Goal: Information Seeking & Learning: Learn about a topic

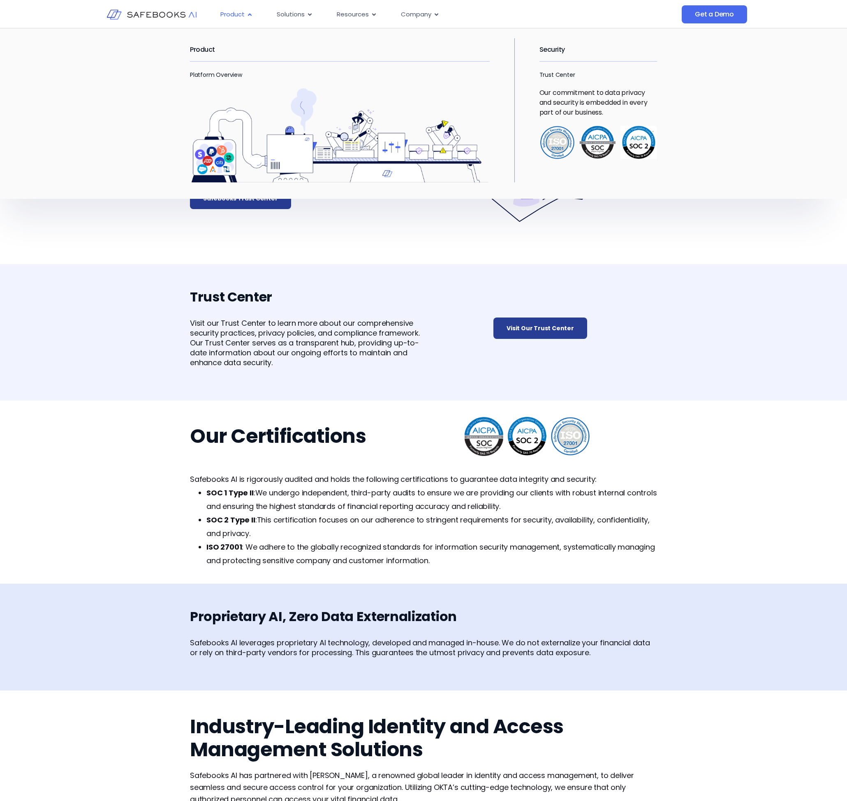
click at [247, 16] on icon "Menu" at bounding box center [250, 15] width 6 height 6
click at [223, 74] on link "Platform Overview" at bounding box center [216, 75] width 52 height 8
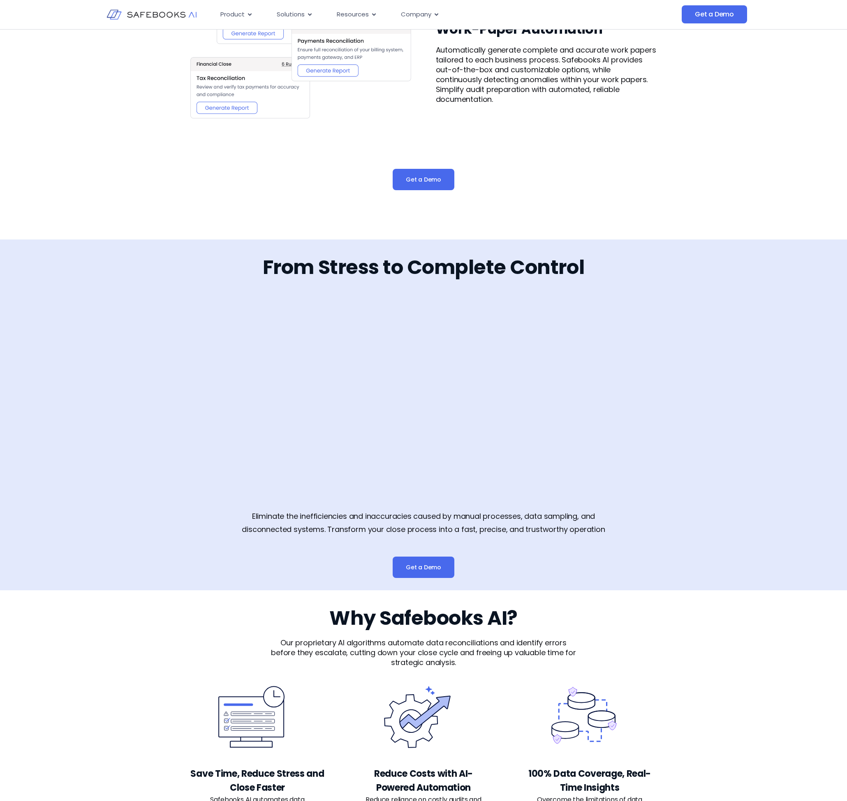
scroll to position [1275, 0]
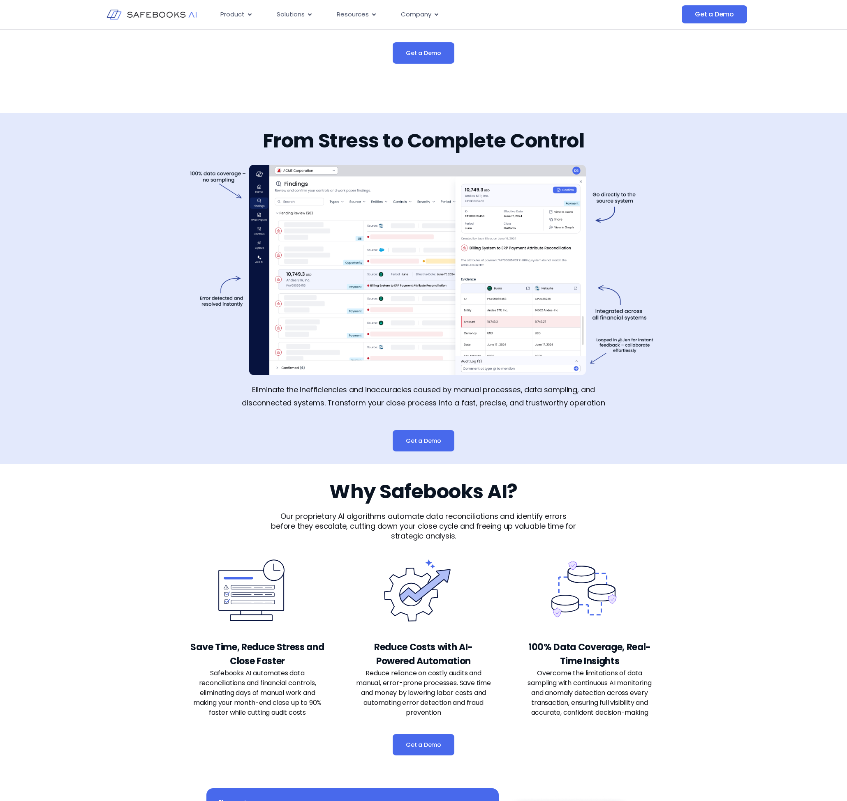
drag, startPoint x: 394, startPoint y: 227, endPoint x: 392, endPoint y: 243, distance: 15.8
click at [394, 228] on img at bounding box center [423, 270] width 467 height 210
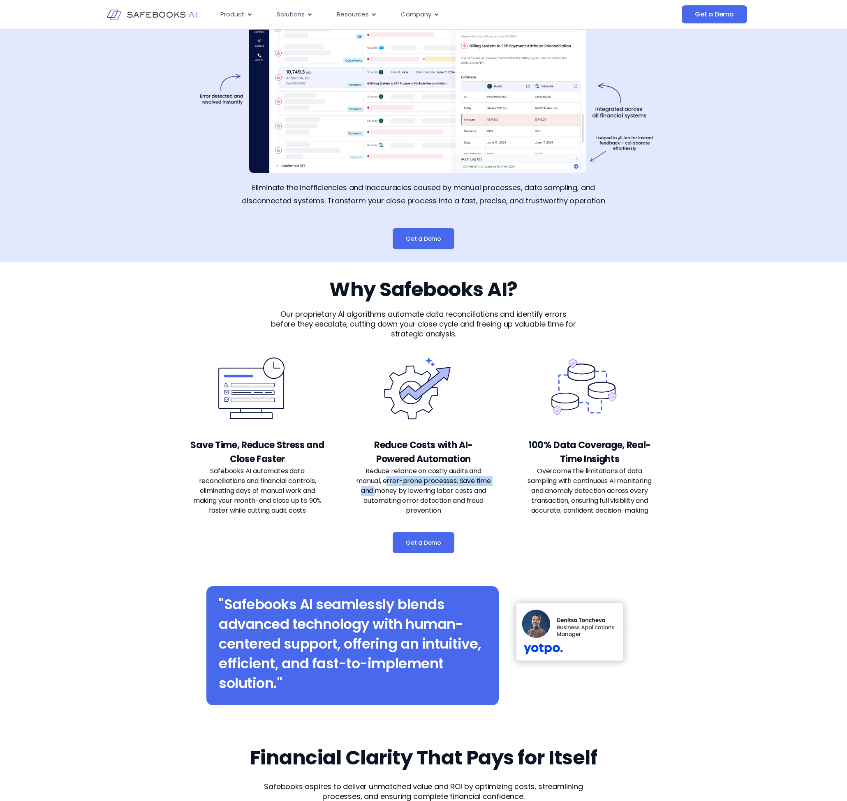
drag, startPoint x: 396, startPoint y: 479, endPoint x: 383, endPoint y: 489, distance: 16.1
click at [386, 490] on p "Reduce reliance on costly audits and manual, error-prone processes. Save time a…" at bounding box center [423, 490] width 135 height 49
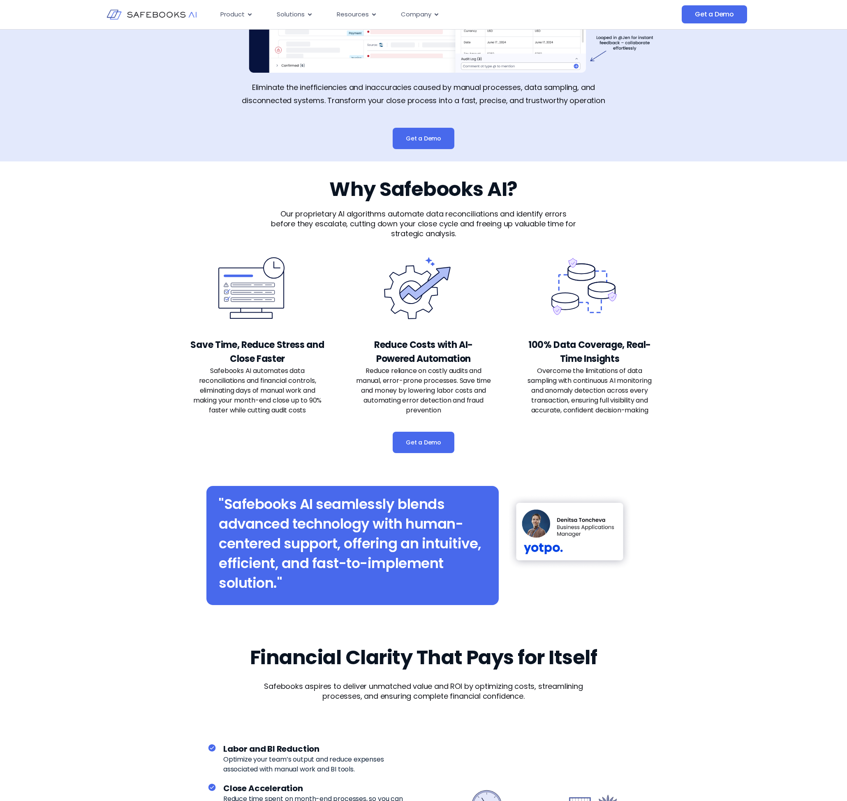
click at [519, 452] on div "Save Time, Reduce Stress and Close Faster Safebooks AI automates data reconcili…" at bounding box center [423, 358] width 467 height 223
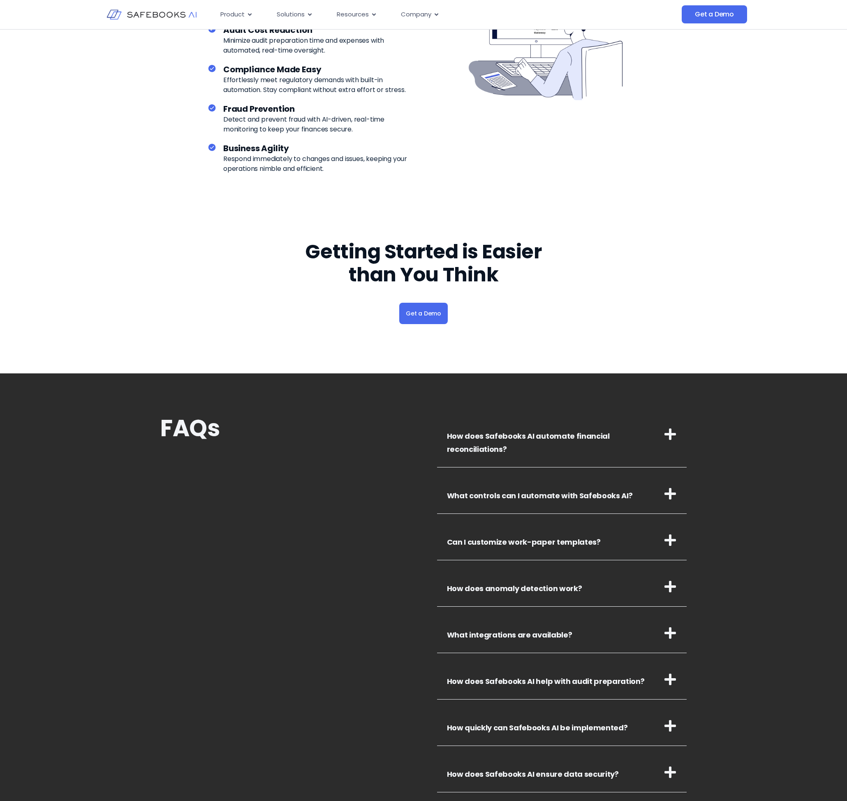
scroll to position [2547, 0]
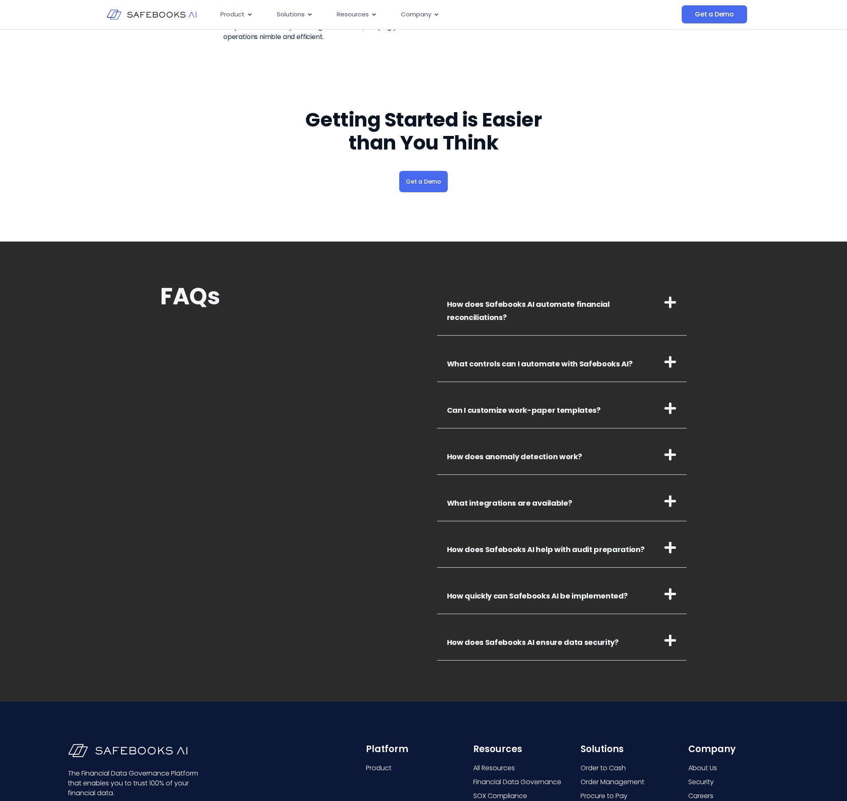
click at [522, 310] on h3 "How does Safebooks AI automate financial reconciliations?" at bounding box center [562, 309] width 250 height 53
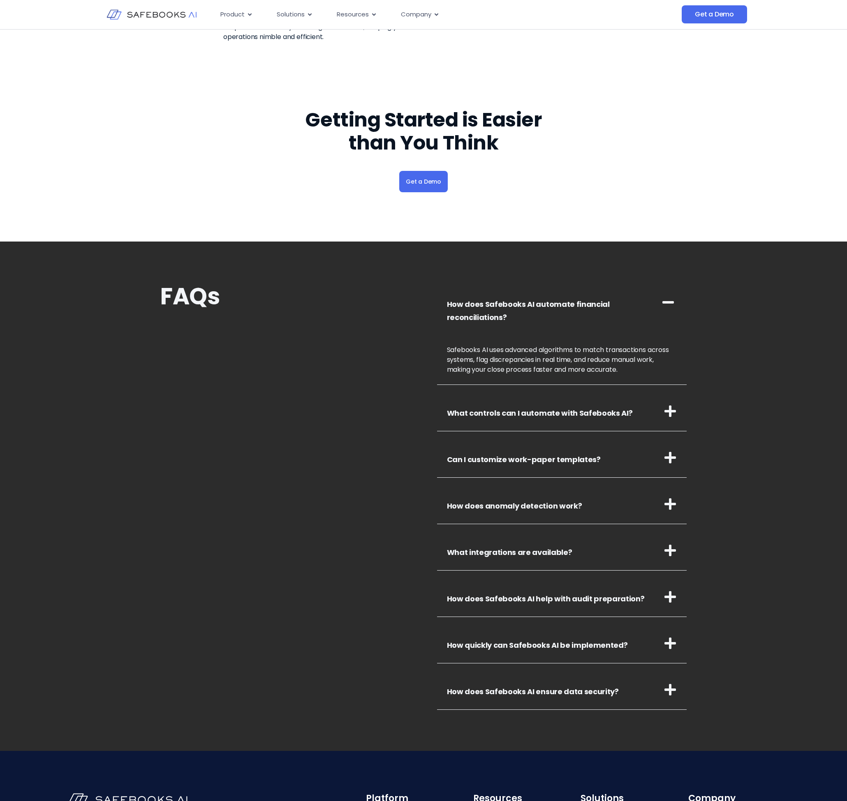
scroll to position [2726, 0]
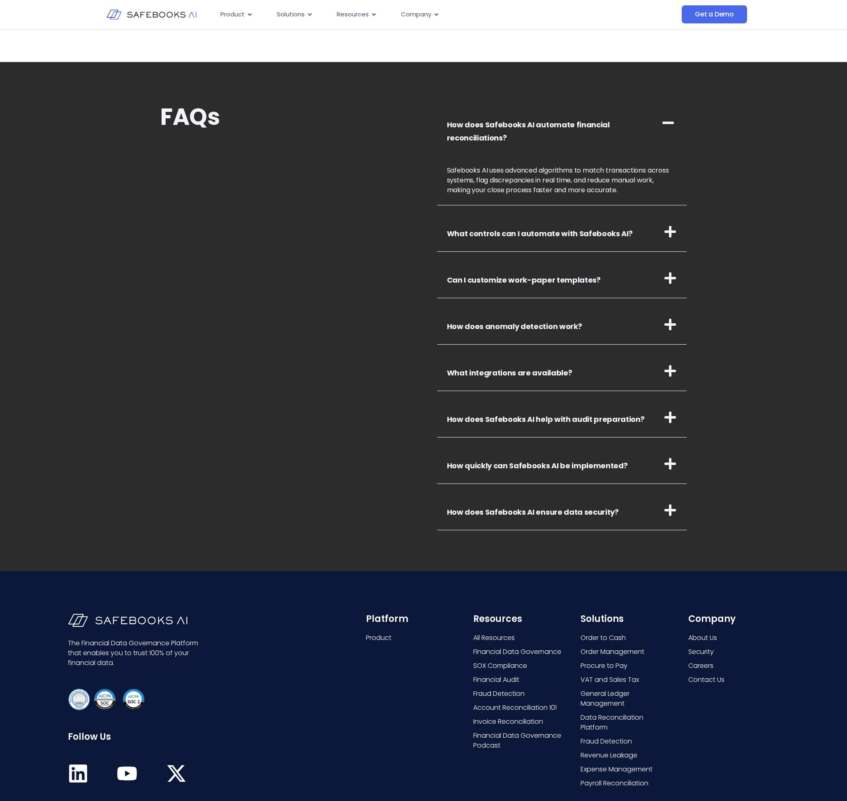
click at [553, 232] on link "What controls can I automate with Safebooks AI?" at bounding box center [540, 234] width 186 height 10
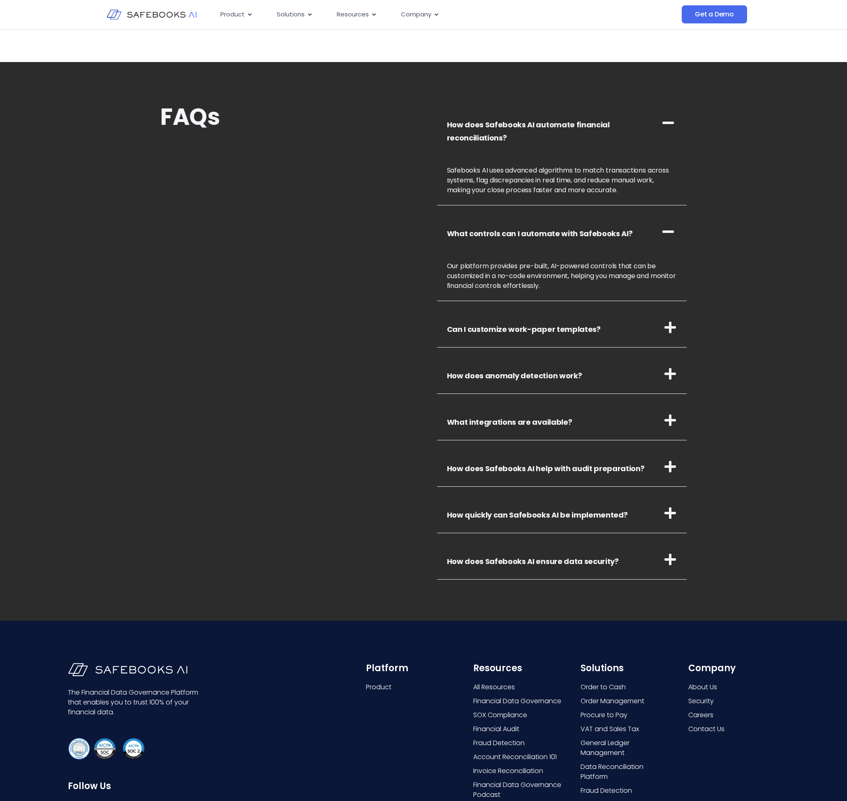
click at [531, 320] on h3 "Can I customize work-paper templates?" at bounding box center [562, 328] width 250 height 40
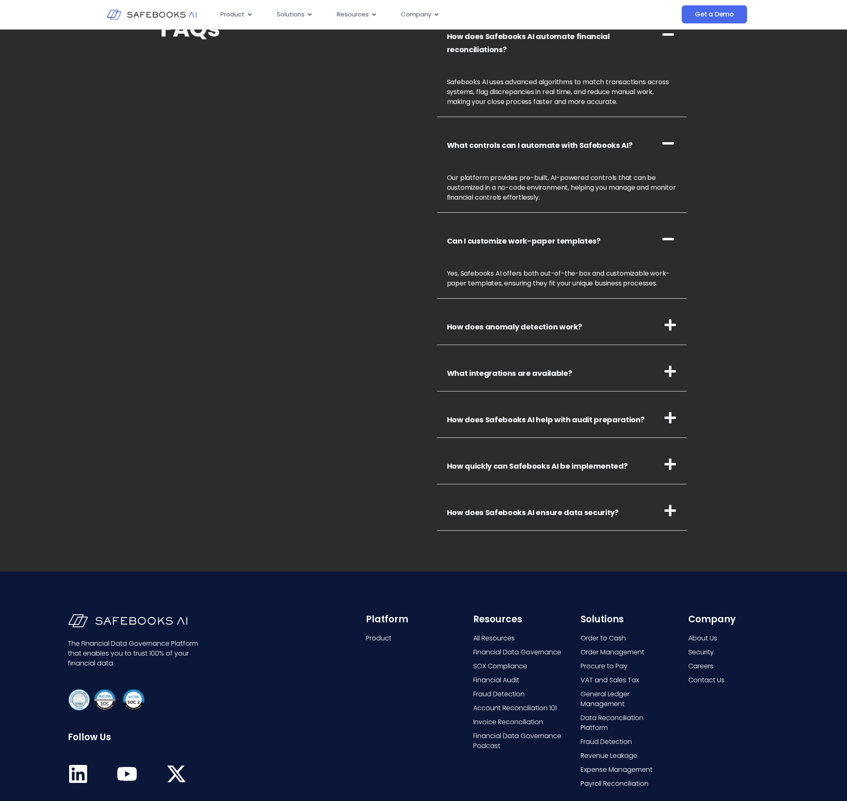
scroll to position [2857, 0]
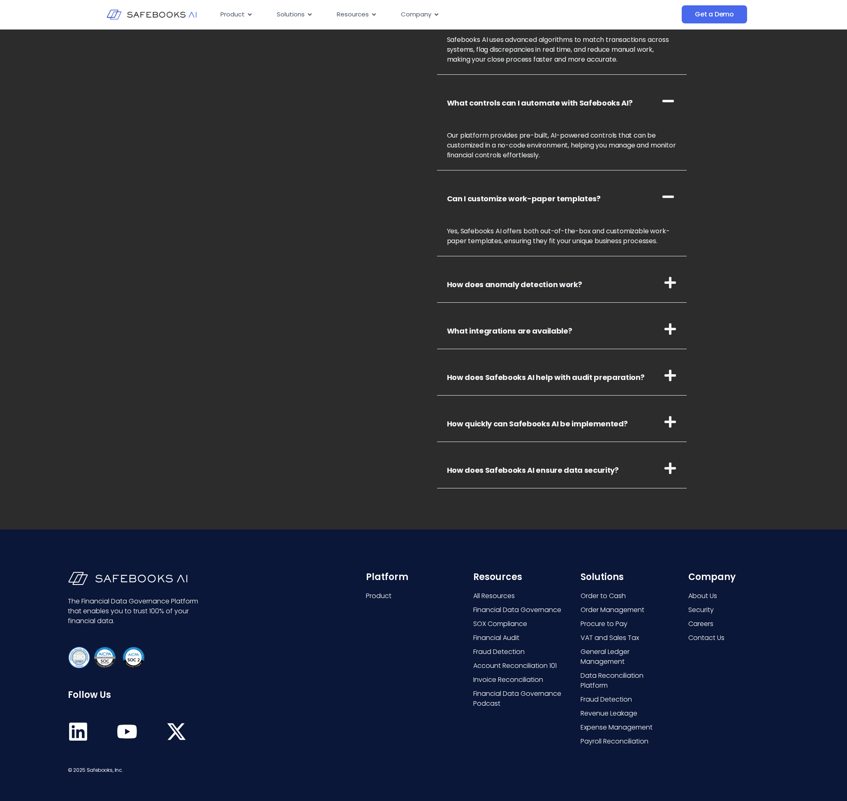
click at [544, 283] on link "How does anomaly detection work?" at bounding box center [514, 284] width 135 height 10
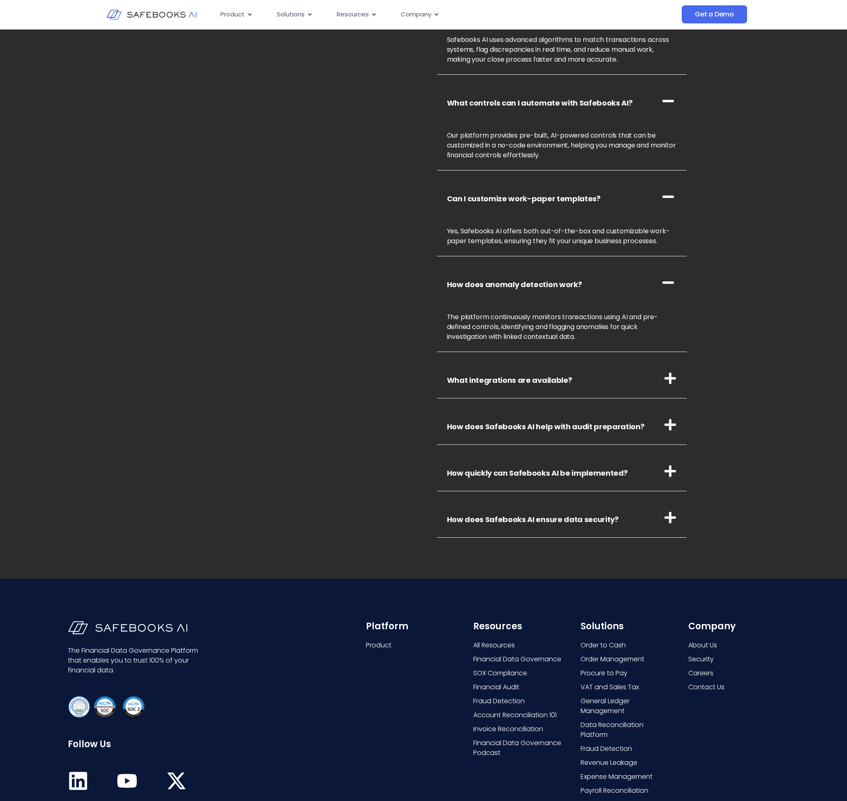
click at [540, 386] on h3 "What integrations are available?" at bounding box center [562, 379] width 250 height 40
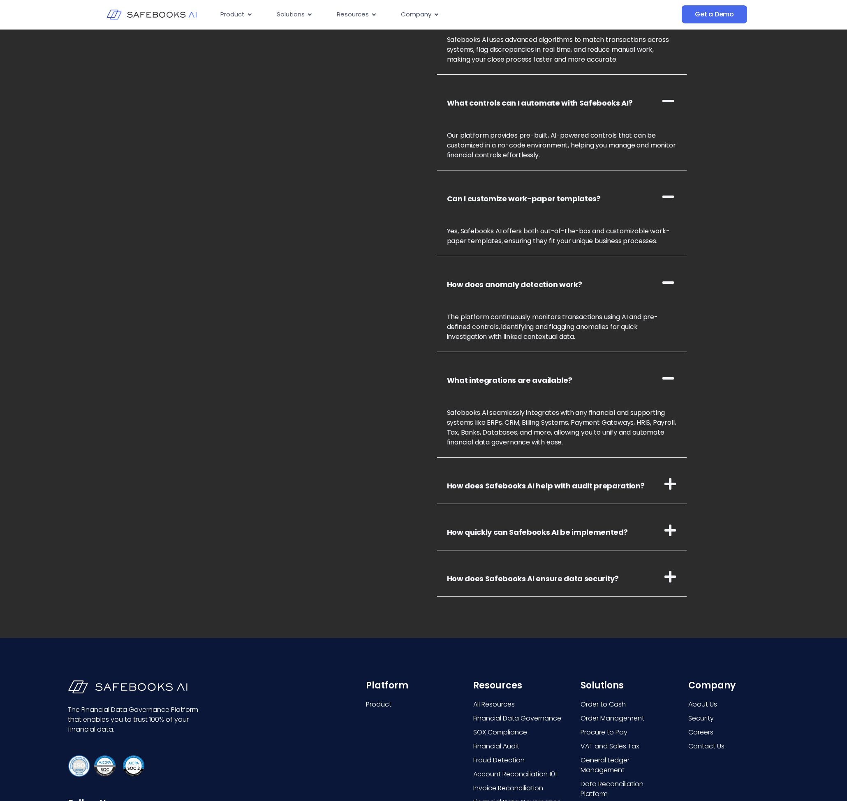
click at [530, 492] on h3 "How does Safebooks AI help with audit preparation?" at bounding box center [562, 484] width 250 height 40
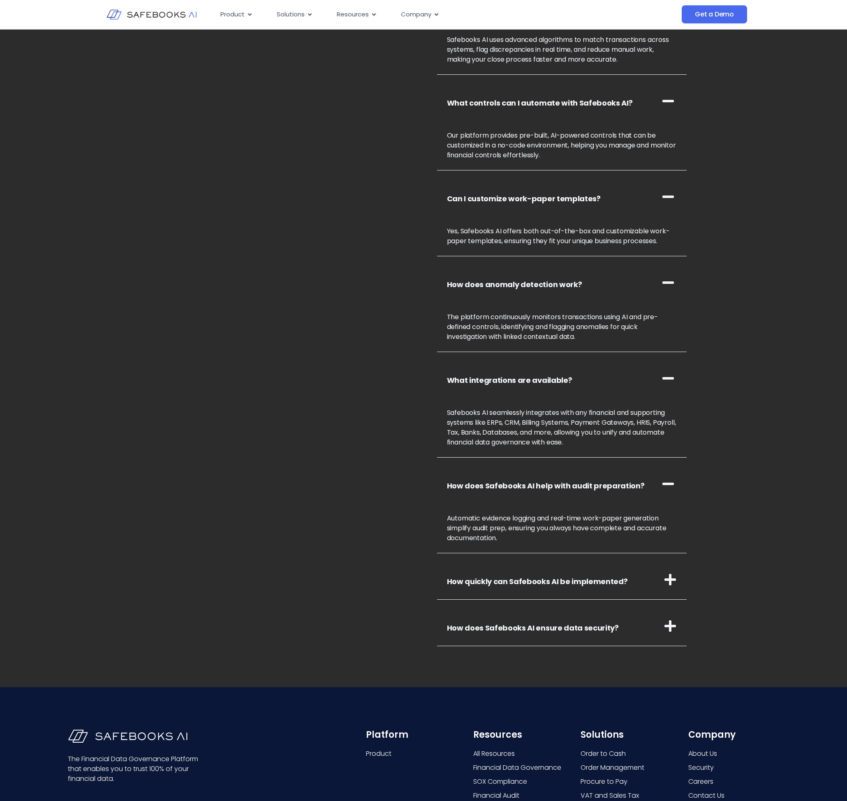
click at [542, 577] on link "How quickly can Safebooks AI be implemented?" at bounding box center [537, 582] width 181 height 10
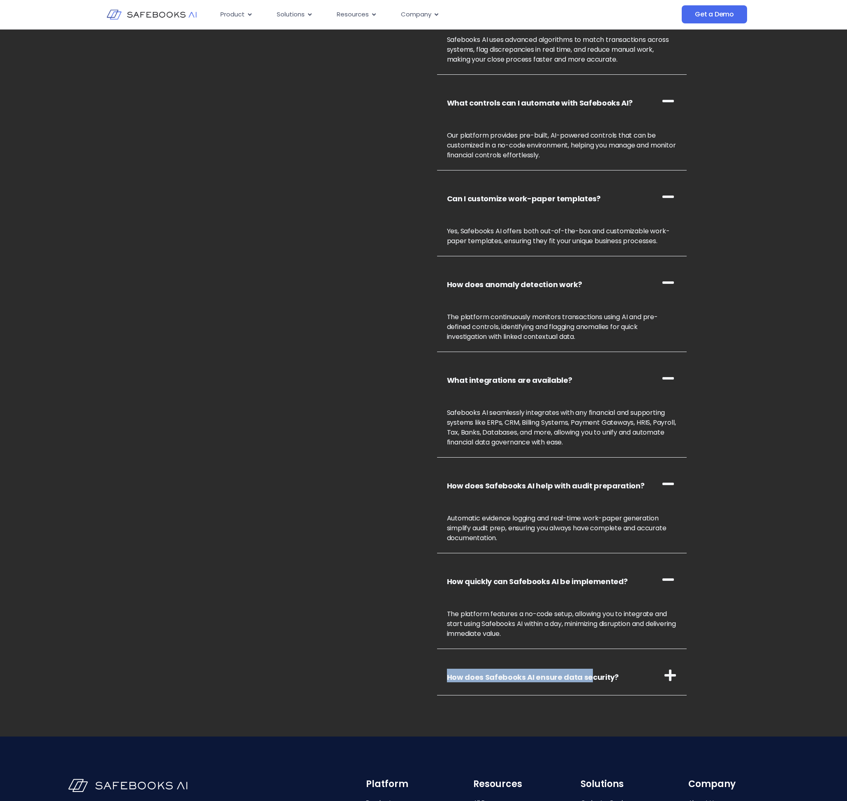
click at [585, 678] on h3 "How does Safebooks AI ensure data security?" at bounding box center [562, 676] width 250 height 40
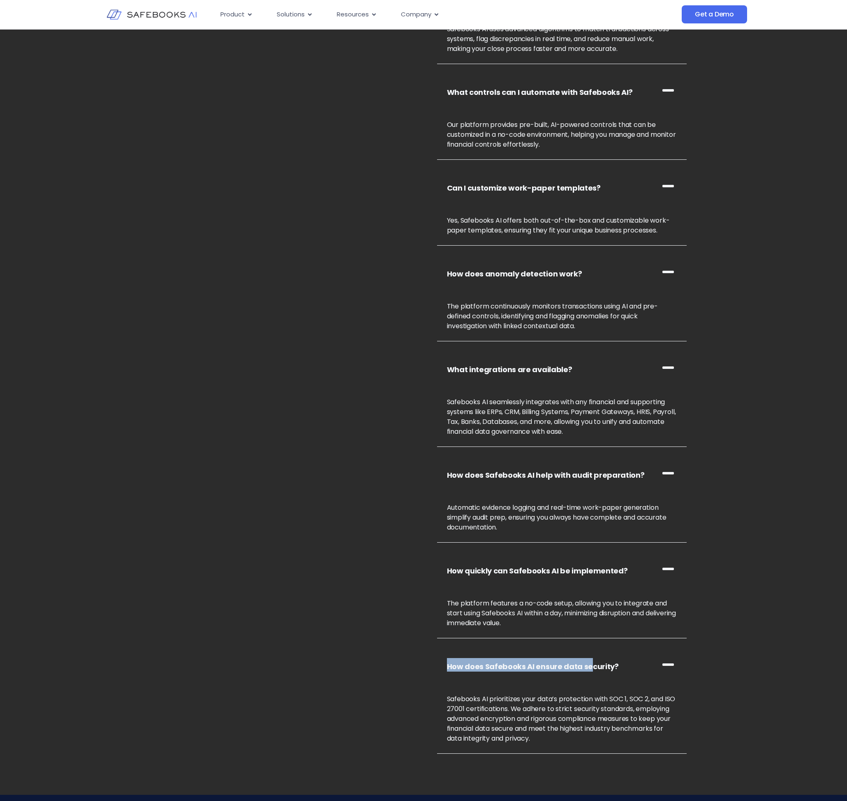
scroll to position [3002, 0]
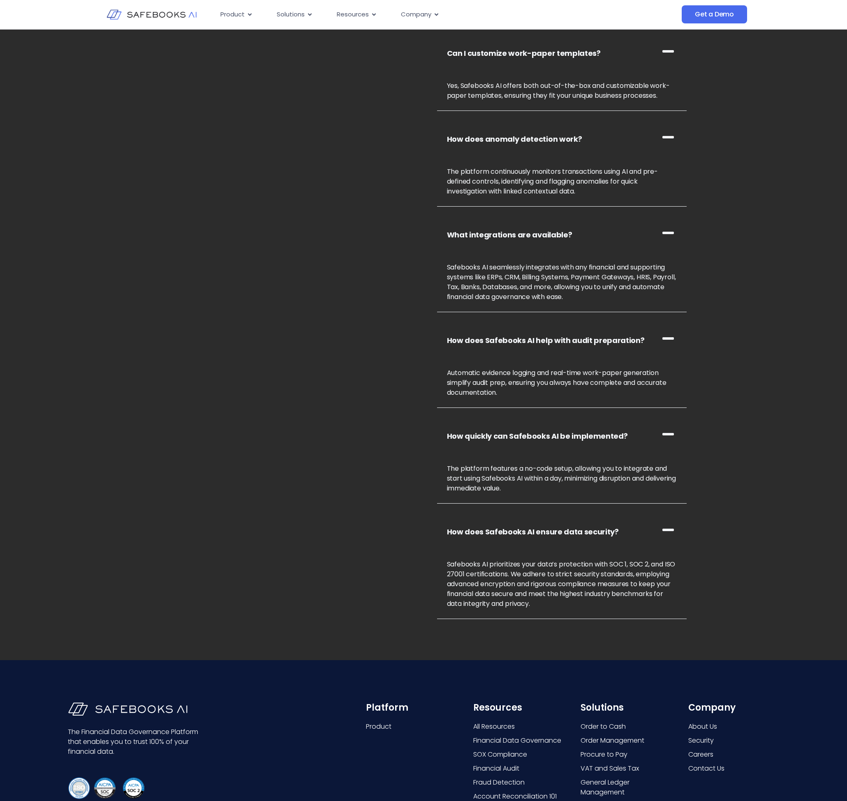
click at [550, 570] on p "Safebooks AI prioritizes your data’s protection with SOC 1, SOC 2, and ISO 2700…" at bounding box center [562, 584] width 230 height 49
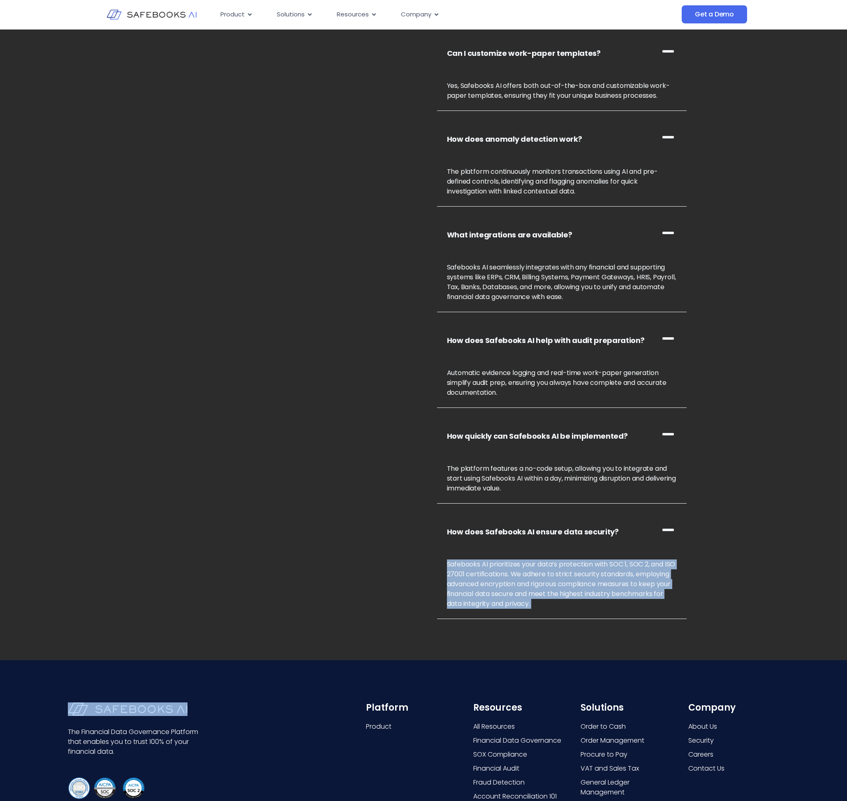
click at [550, 570] on p "Safebooks AI prioritizes your data’s protection with SOC 1, SOC 2, and ISO 2700…" at bounding box center [562, 584] width 230 height 49
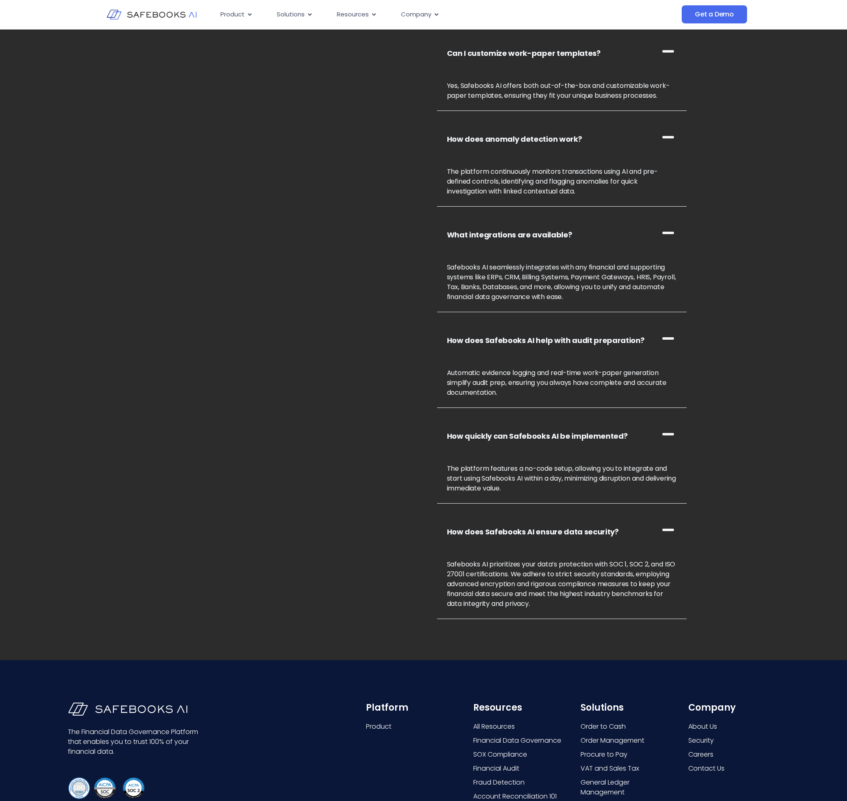
click at [529, 472] on p "The platform features a no-code setup, allowing you to integrate and start usin…" at bounding box center [562, 479] width 230 height 30
click at [529, 471] on p "The platform features a no-code setup, allowing you to integrate and start usin…" at bounding box center [562, 479] width 230 height 30
click at [534, 358] on div "Automatic evidence logging and real-time work-paper generation simplify audit p…" at bounding box center [562, 383] width 250 height 50
click at [530, 375] on p "Automatic evidence logging and real-time work-paper generation simplify audit p…" at bounding box center [562, 383] width 230 height 30
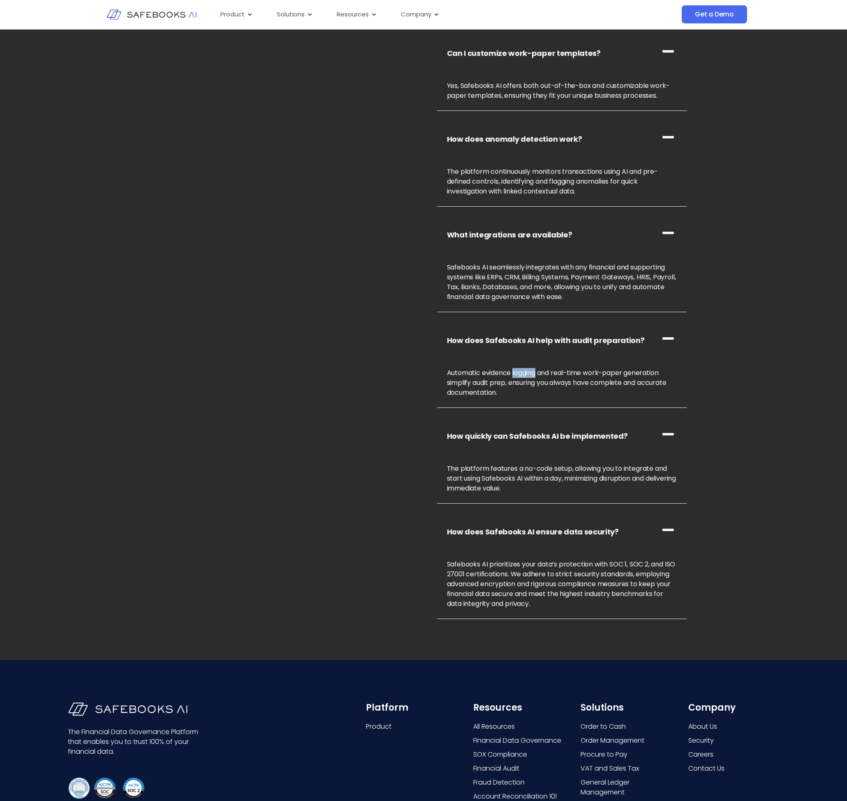
click at [530, 375] on p "Automatic evidence logging and real-time work-paper generation simplify audit p…" at bounding box center [562, 383] width 230 height 30
click at [545, 273] on p "Safebooks AI seamlessly integrates with any financial and supporting systems li…" at bounding box center [562, 282] width 230 height 39
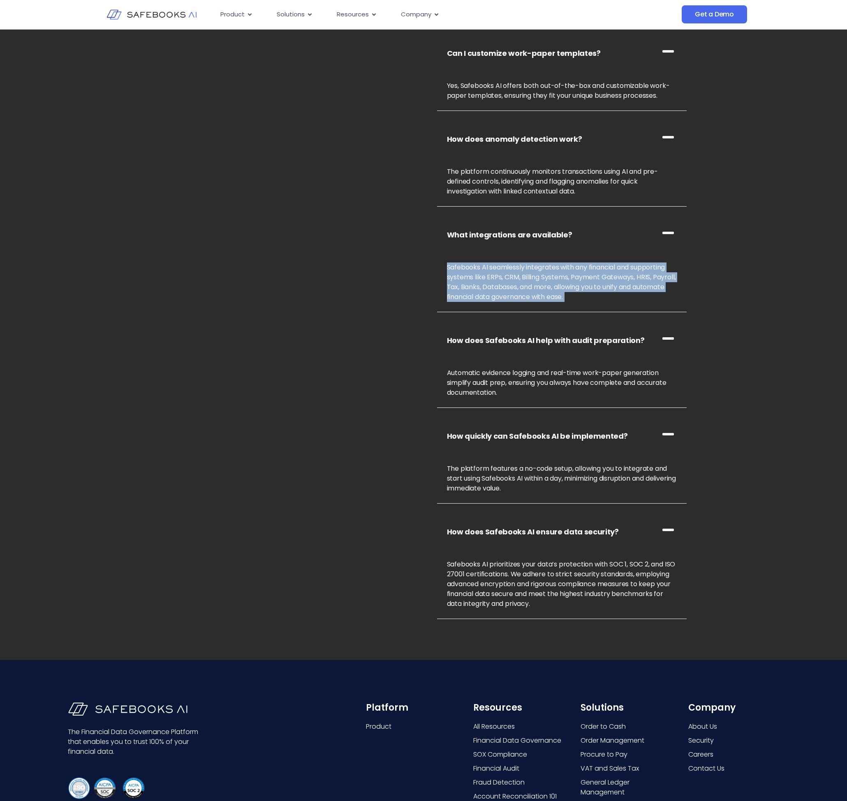
click at [545, 273] on p "Safebooks AI seamlessly integrates with any financial and supporting systems li…" at bounding box center [562, 282] width 230 height 39
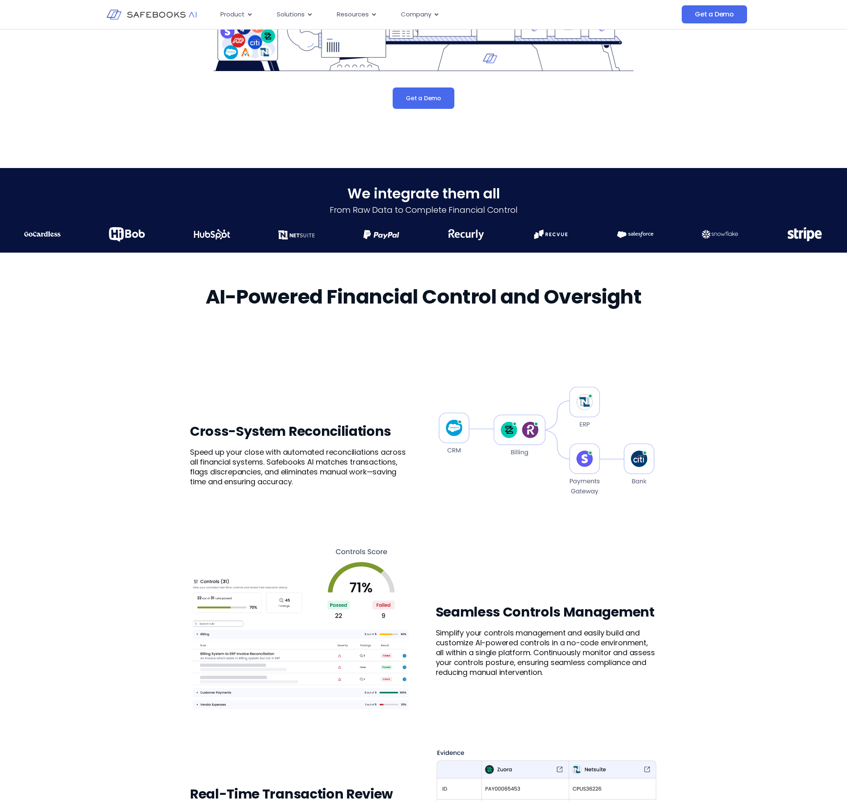
scroll to position [0, 0]
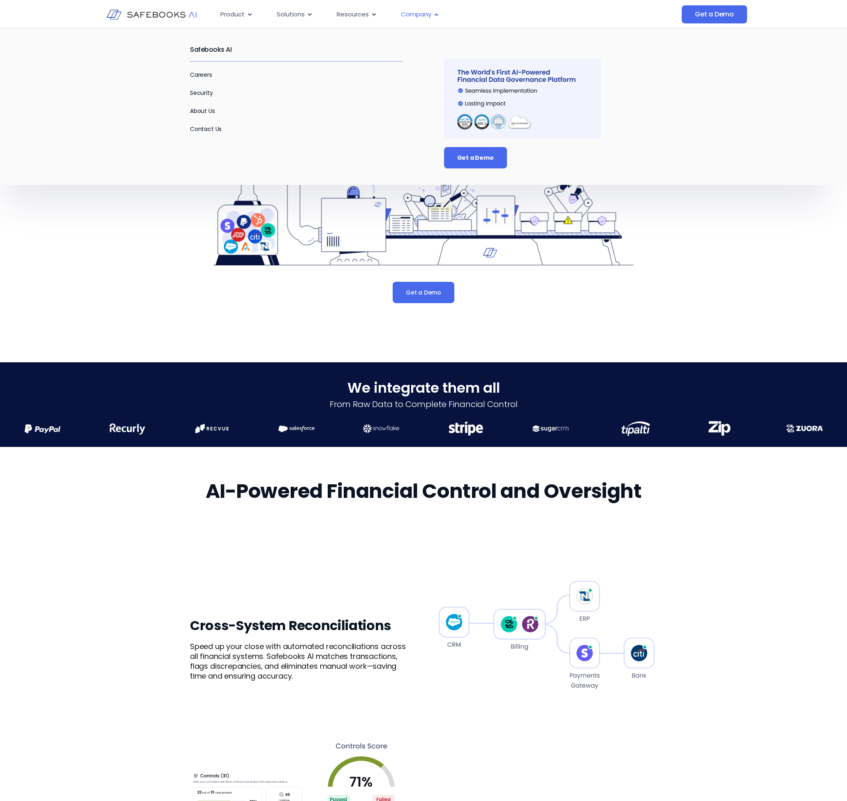
click at [416, 17] on span "Company" at bounding box center [416, 14] width 30 height 9
click at [203, 90] on link "Security" at bounding box center [201, 93] width 23 height 8
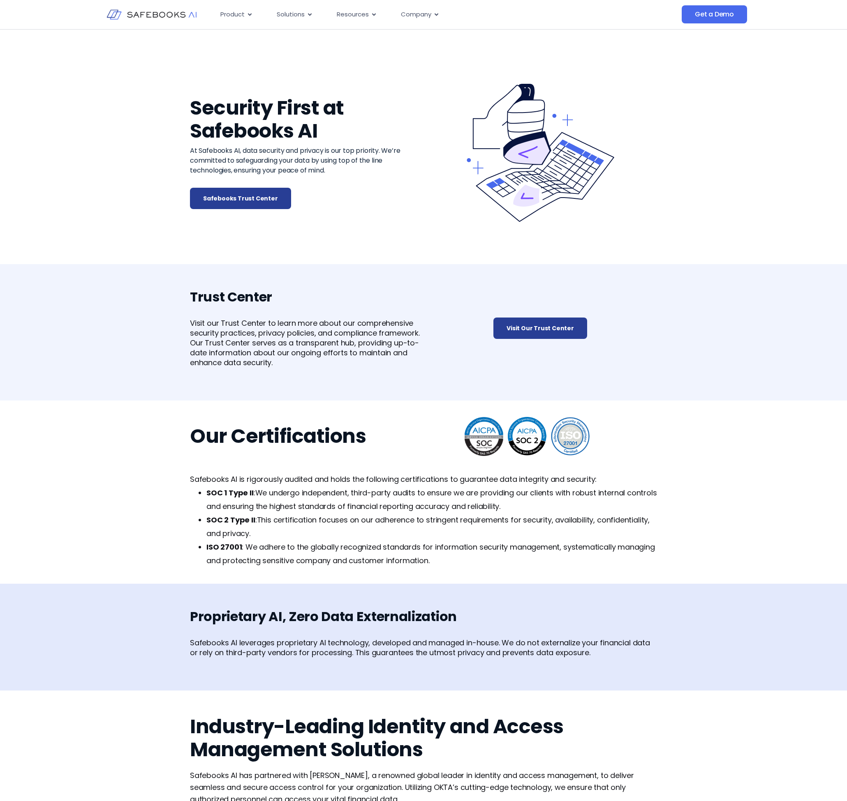
scroll to position [184, 0]
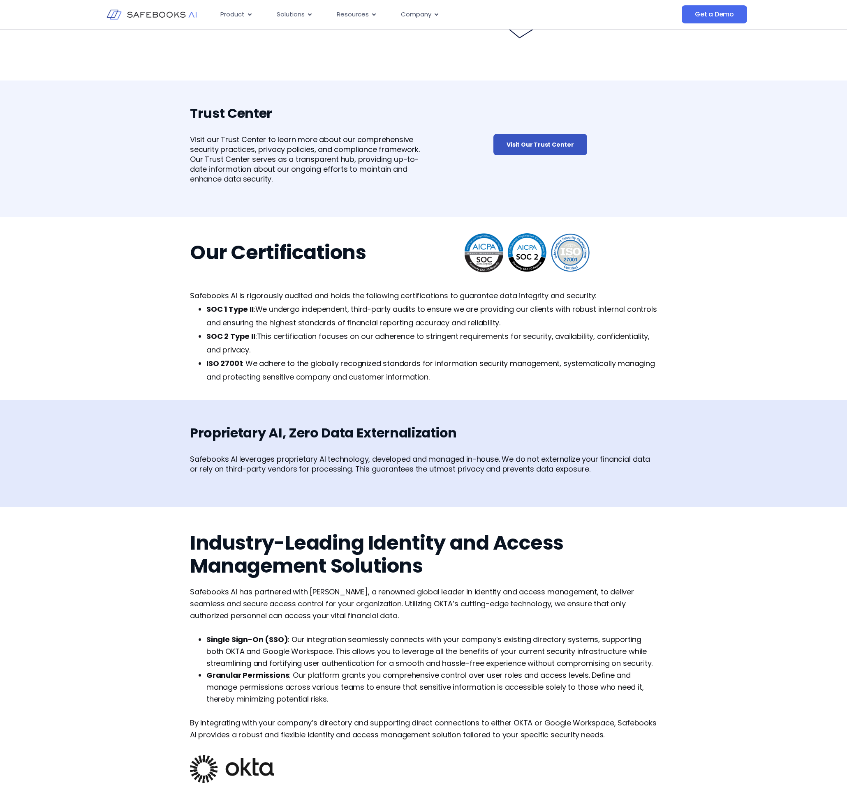
click at [545, 141] on span "Visit Our Trust Center" at bounding box center [539, 145] width 67 height 8
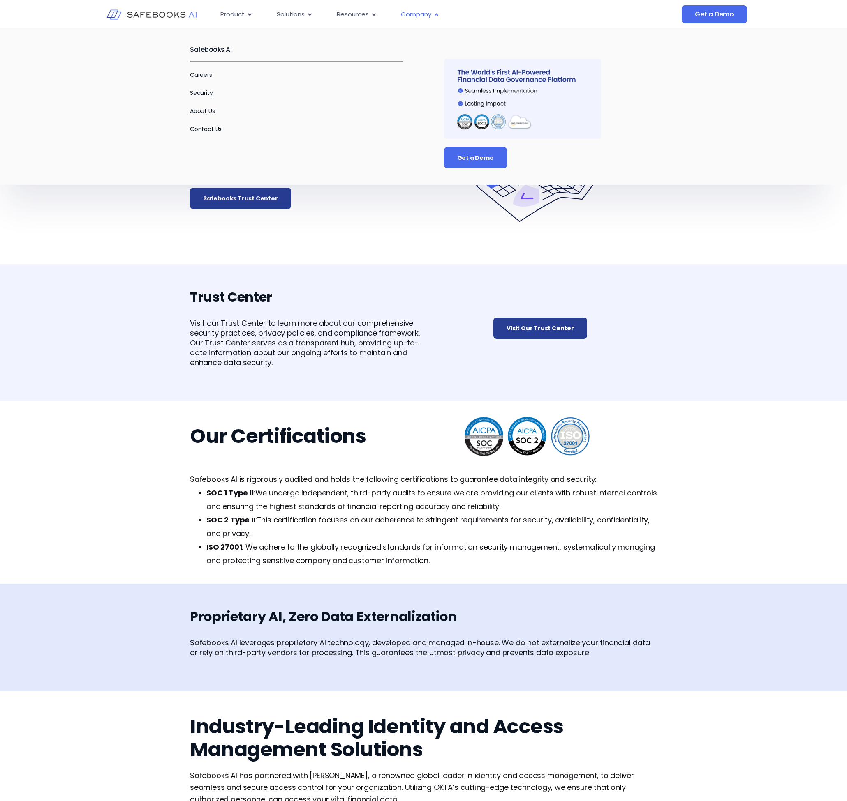
click at [422, 21] on div "Company Close Company Open Company" at bounding box center [420, 15] width 52 height 16
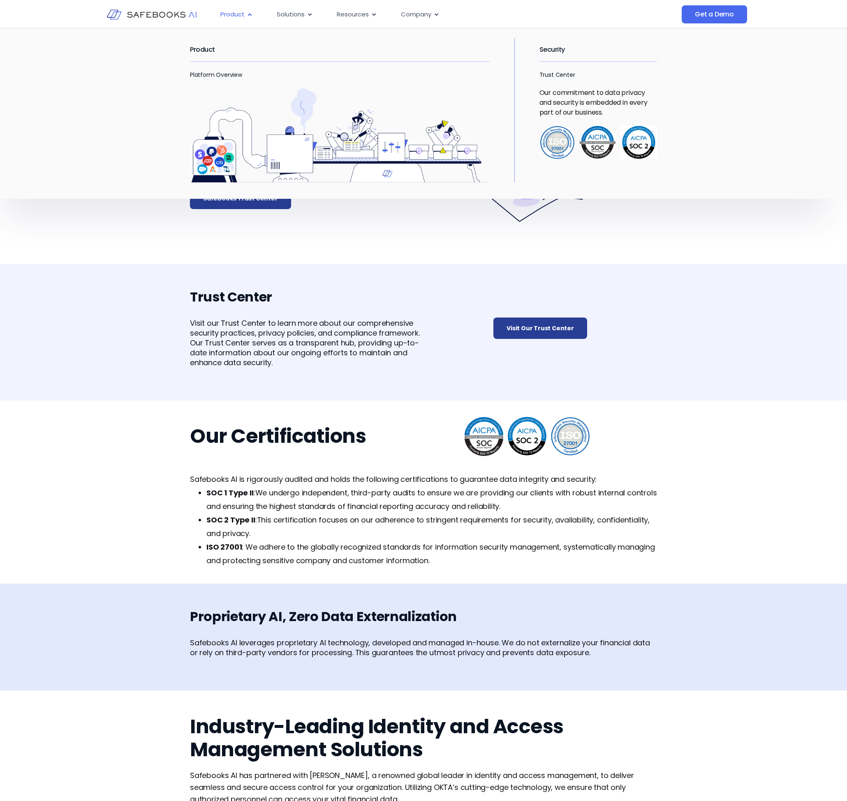
click at [243, 17] on span "Product" at bounding box center [232, 14] width 24 height 9
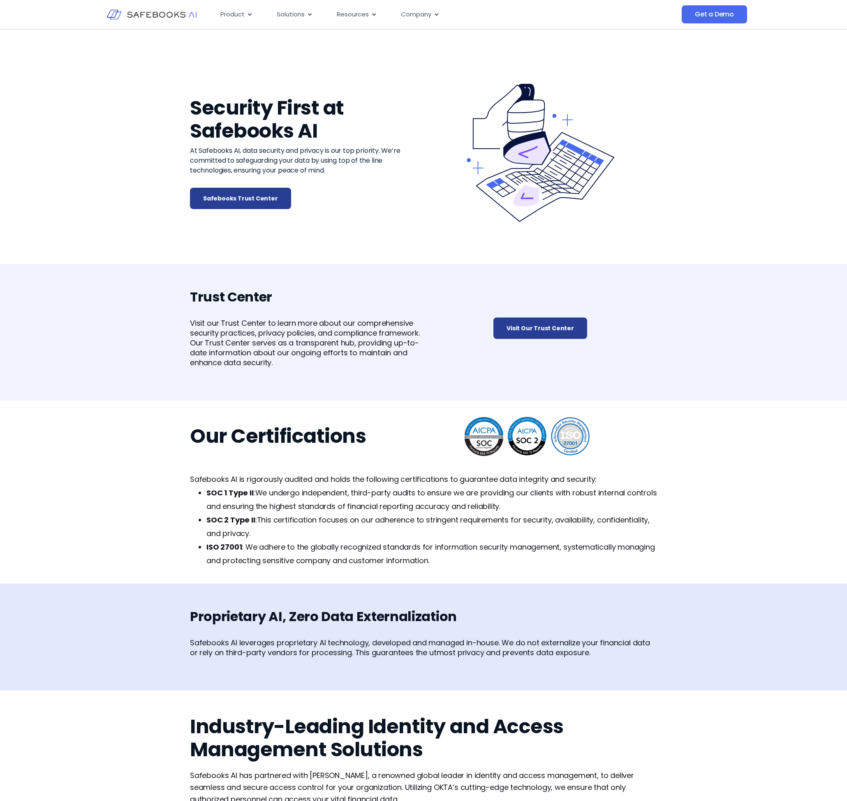
click at [656, 254] on div "Security First at Safebooks AI At Safebooks AI, data security and privacy is ou…" at bounding box center [423, 153] width 467 height 222
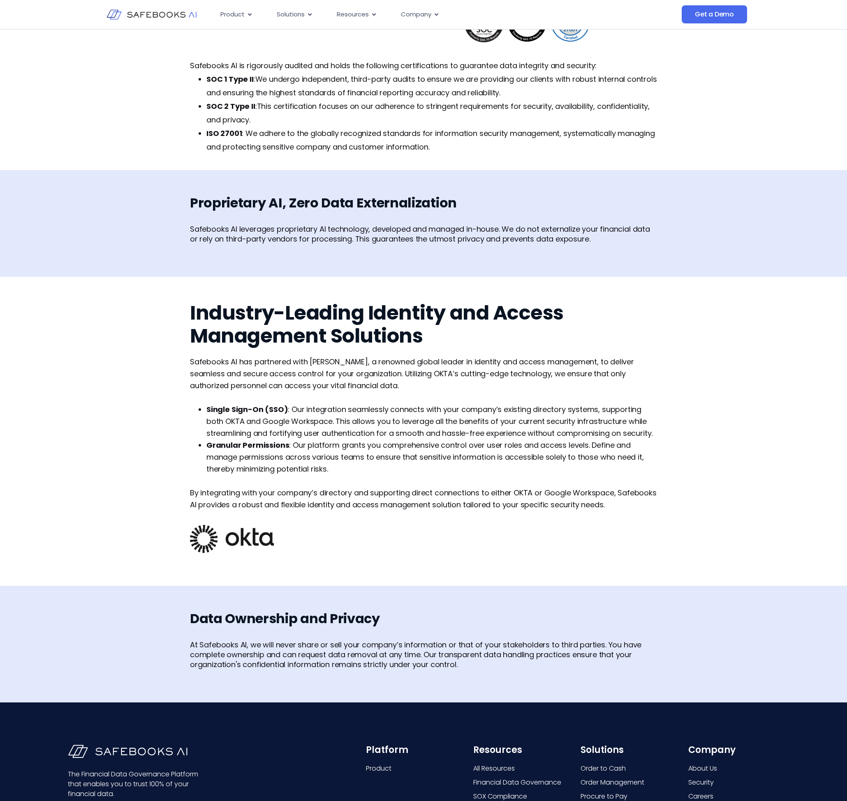
scroll to position [644, 0]
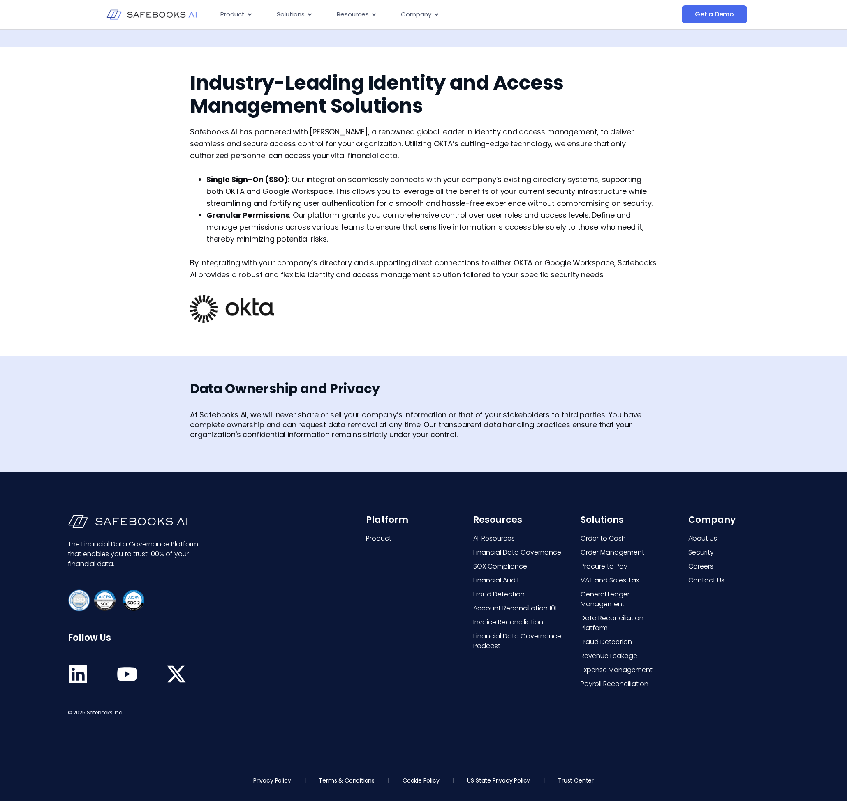
click at [310, 400] on div "Data Ownership and Privacy At Safebooks AI, we will never share or sell your co…" at bounding box center [423, 410] width 467 height 59
click at [310, 399] on div "Data Ownership and Privacy At Safebooks AI, we will never share or sell your co…" at bounding box center [423, 410] width 467 height 59
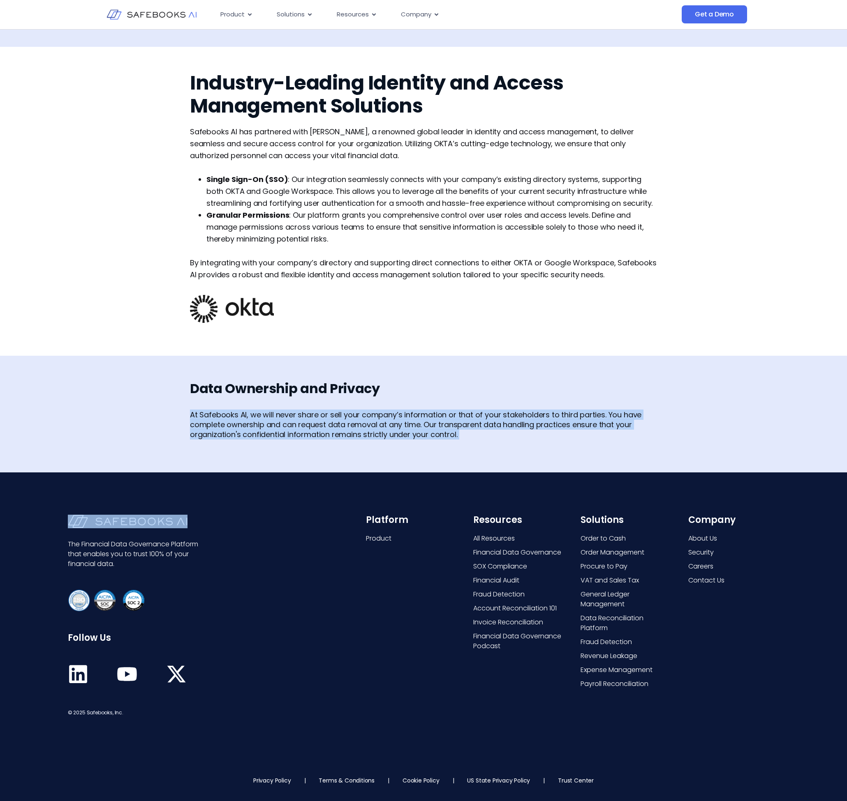
click at [310, 399] on div "Data Ownership and Privacy At Safebooks AI, we will never share or sell your co…" at bounding box center [423, 410] width 467 height 59
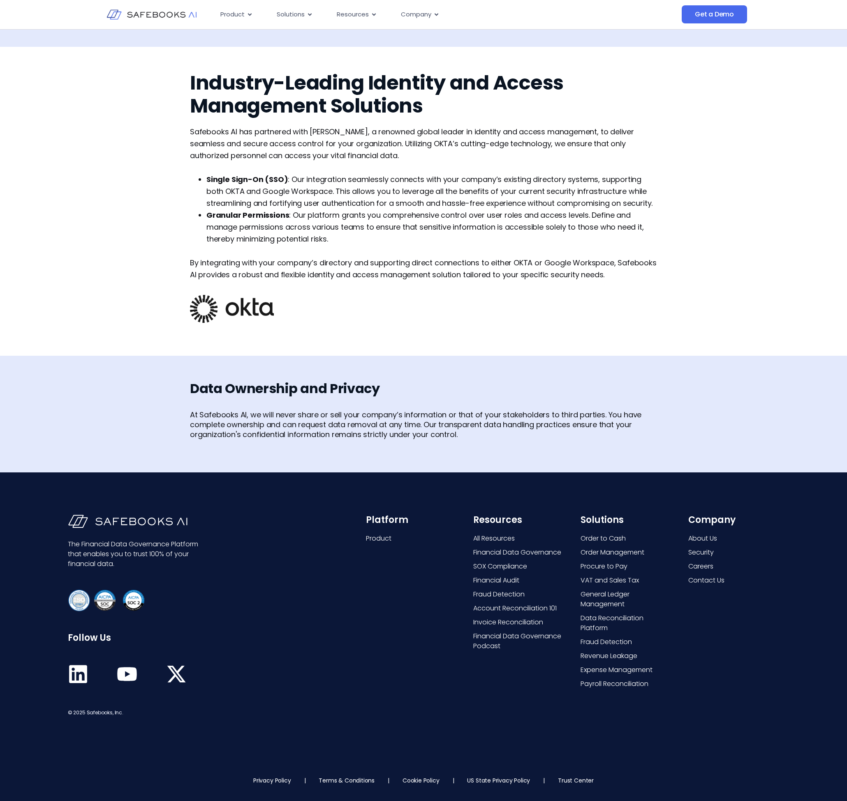
click at [341, 187] on span ": Our integration seamlessly connects with your company’s existing directory sy…" at bounding box center [429, 191] width 446 height 34
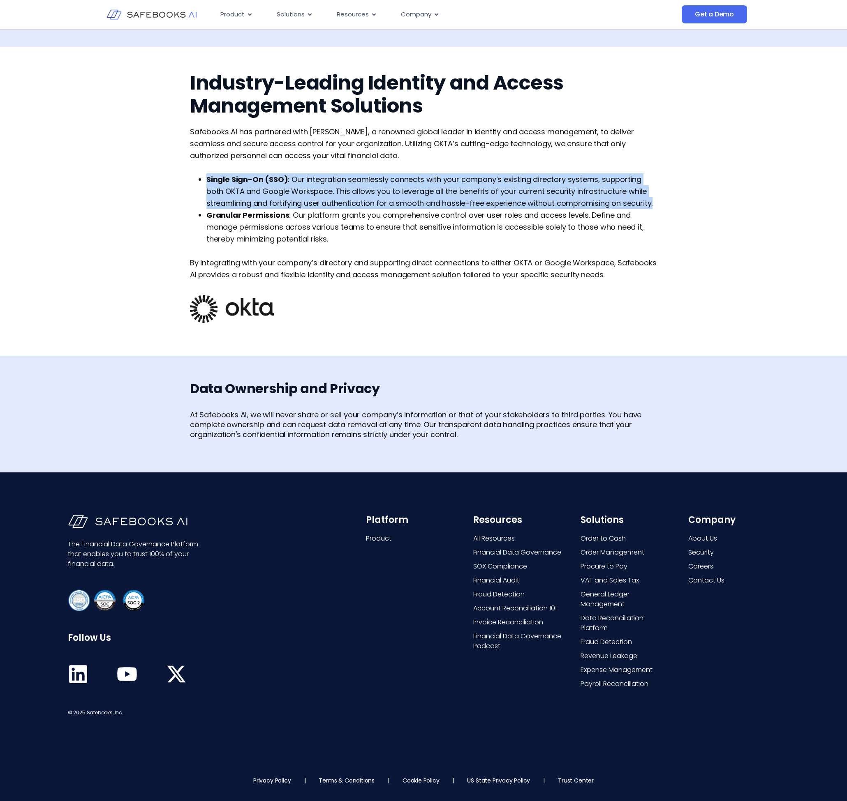
click at [341, 187] on span ": Our integration seamlessly connects with your company’s existing directory sy…" at bounding box center [429, 191] width 446 height 34
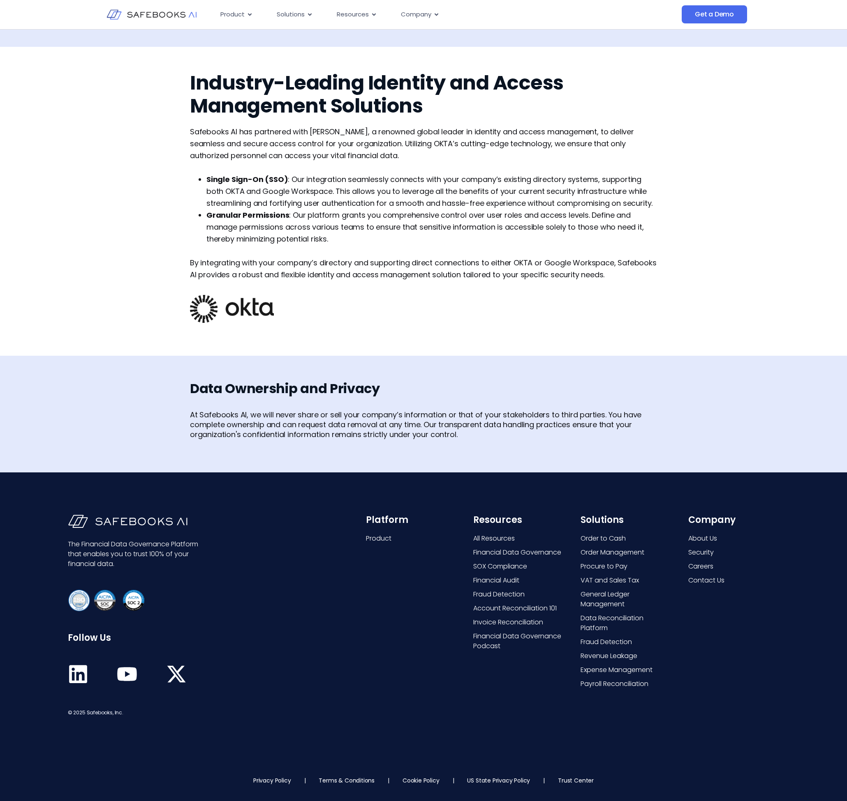
click at [406, 163] on p at bounding box center [423, 168] width 467 height 12
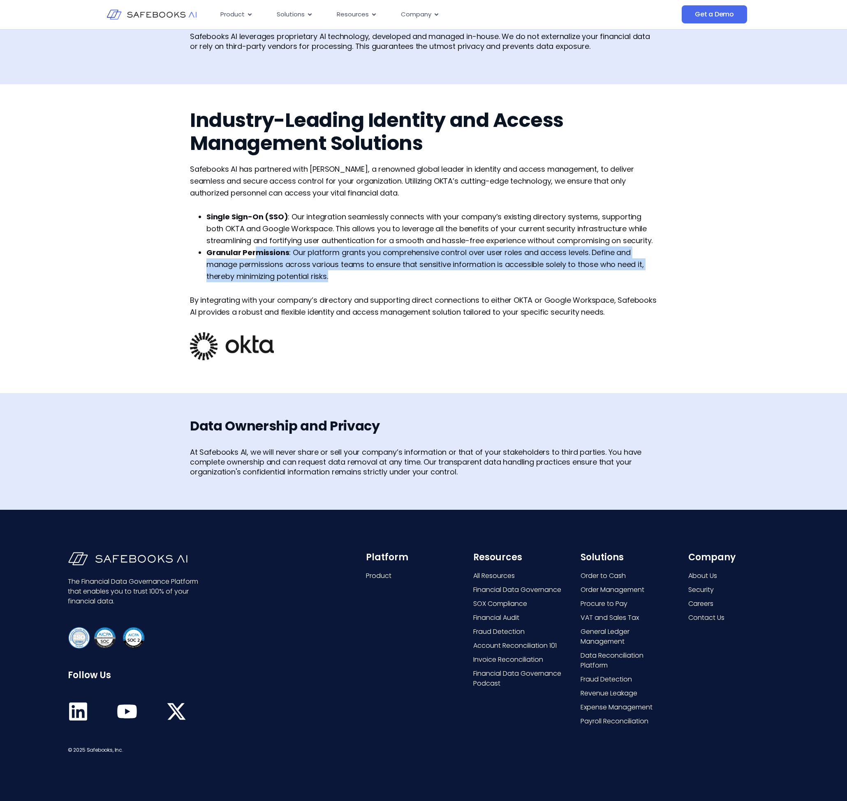
drag, startPoint x: 255, startPoint y: 250, endPoint x: 336, endPoint y: 272, distance: 84.1
click at [336, 272] on li "Granular Permissions : Our platform grants you comprehensive control over user …" at bounding box center [431, 265] width 450 height 36
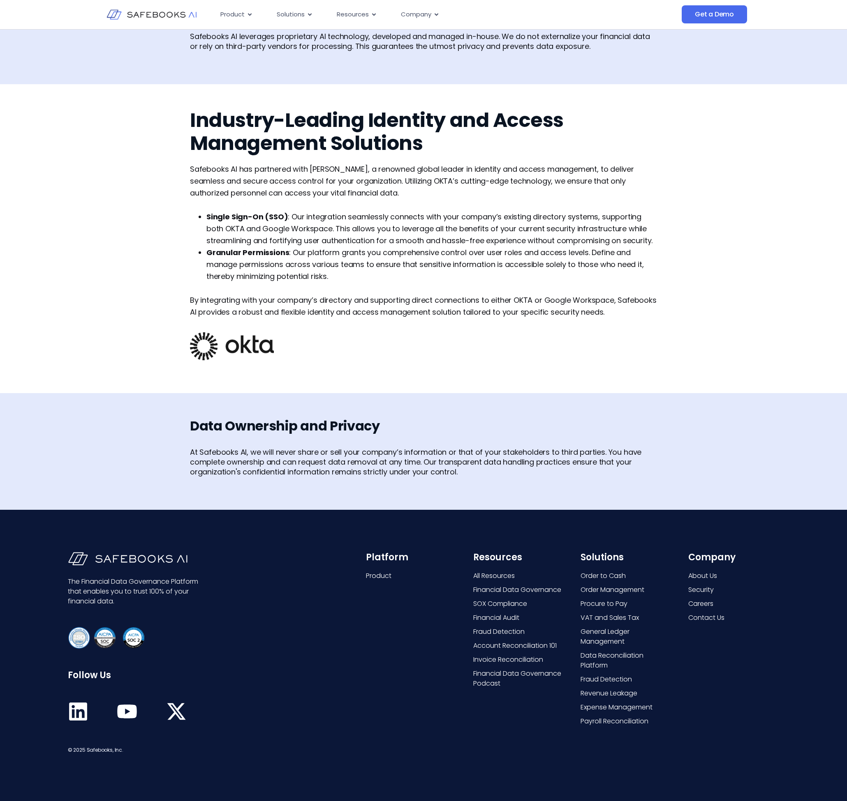
drag, startPoint x: 227, startPoint y: 147, endPoint x: 234, endPoint y: 159, distance: 14.0
click at [227, 147] on h2 "Industry-Leading Identity and Access Management Solutions" at bounding box center [423, 132] width 467 height 46
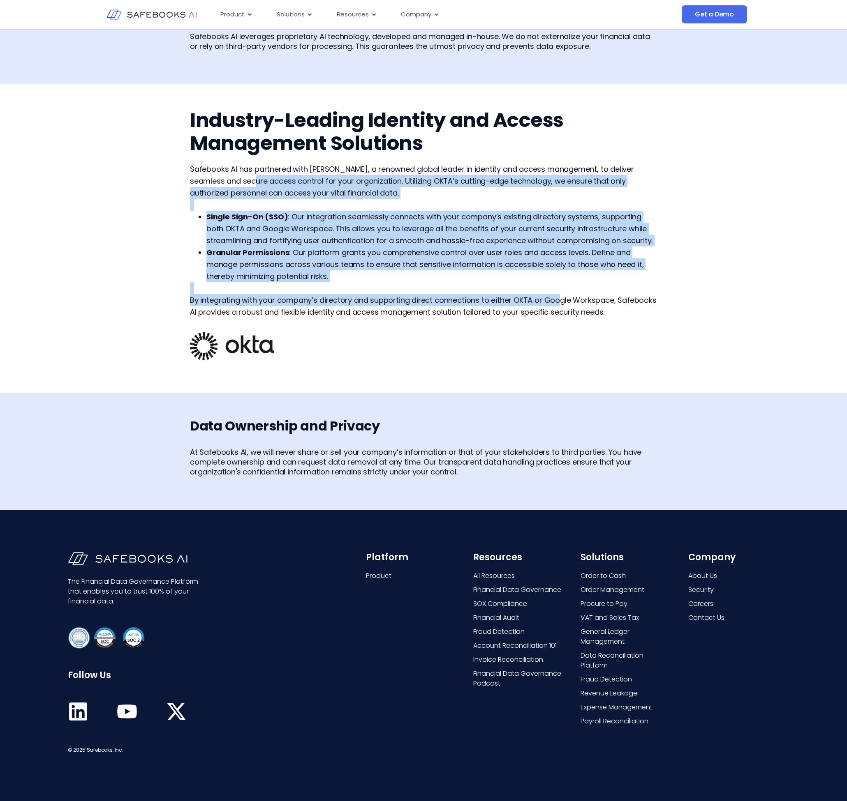
drag, startPoint x: 240, startPoint y: 179, endPoint x: 559, endPoint y: 304, distance: 342.5
click at [559, 304] on div "Safebooks AI has partnered with OKTA, a renowned global leader in identity and …" at bounding box center [423, 240] width 467 height 155
click at [559, 304] on span "By integrating with your company’s directory and supporting direct connections …" at bounding box center [423, 306] width 466 height 22
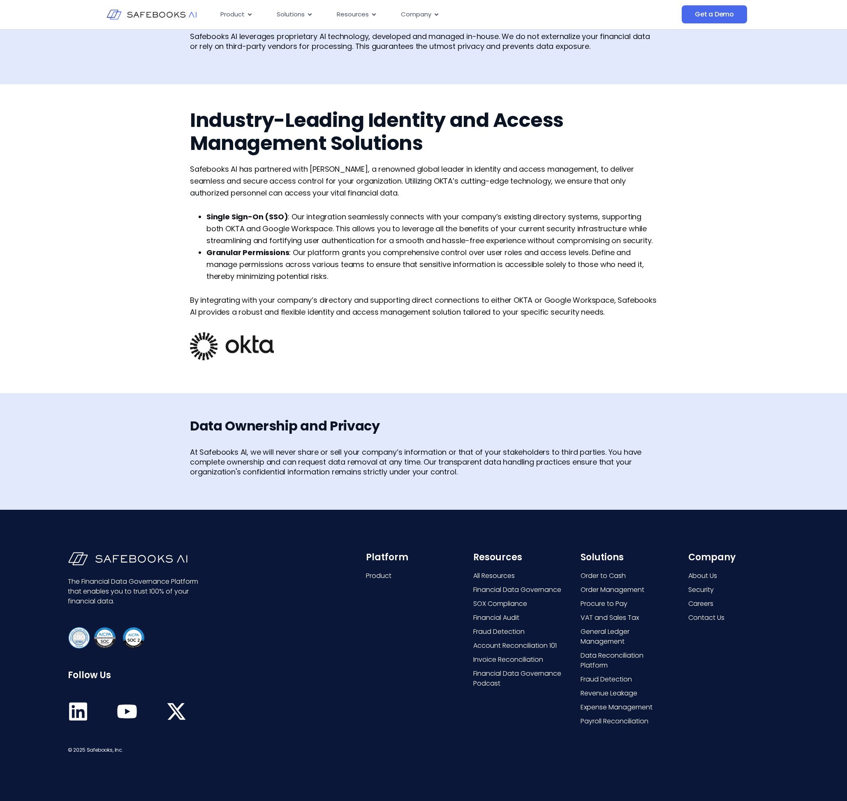
scroll to position [0, 0]
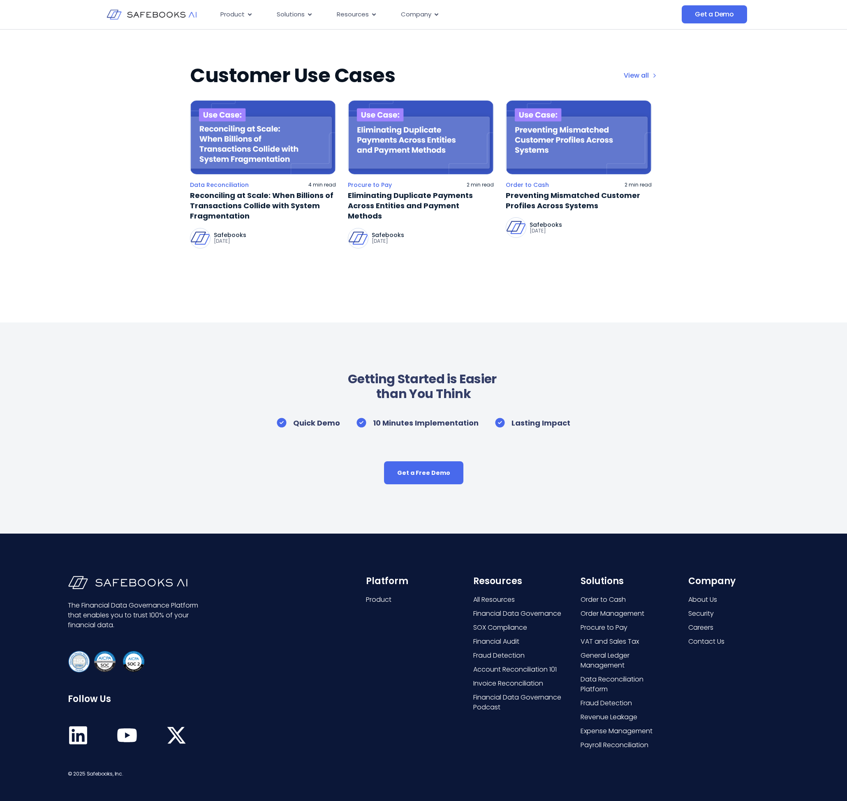
scroll to position [1469, 0]
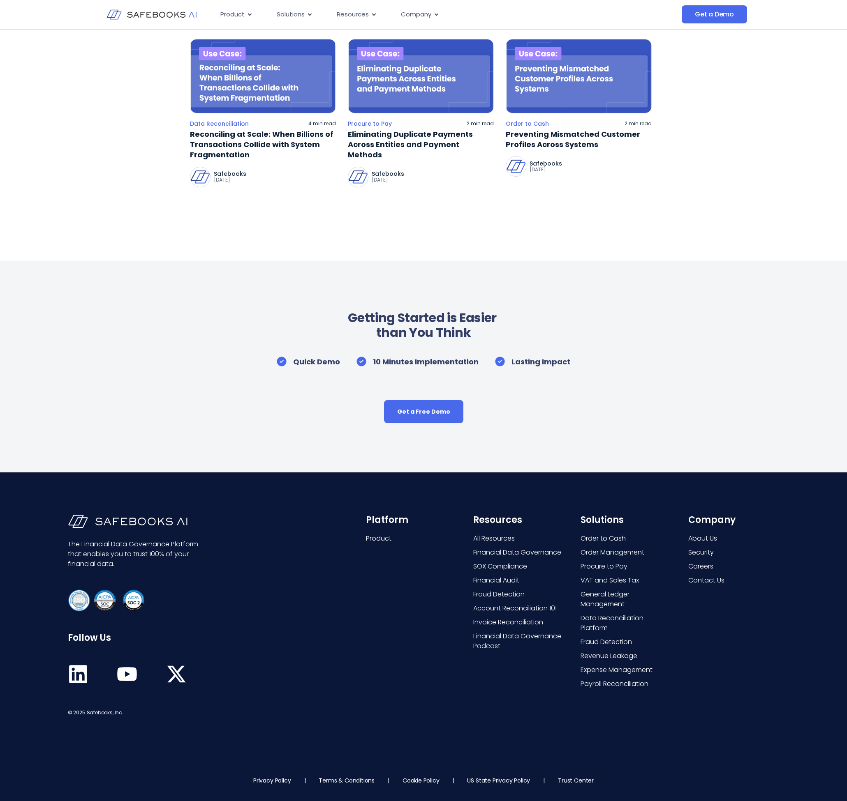
click at [551, 461] on div "Getting Started is Easier than You Think Quick Demo 10 Minutes Implementation L…" at bounding box center [423, 366] width 847 height 211
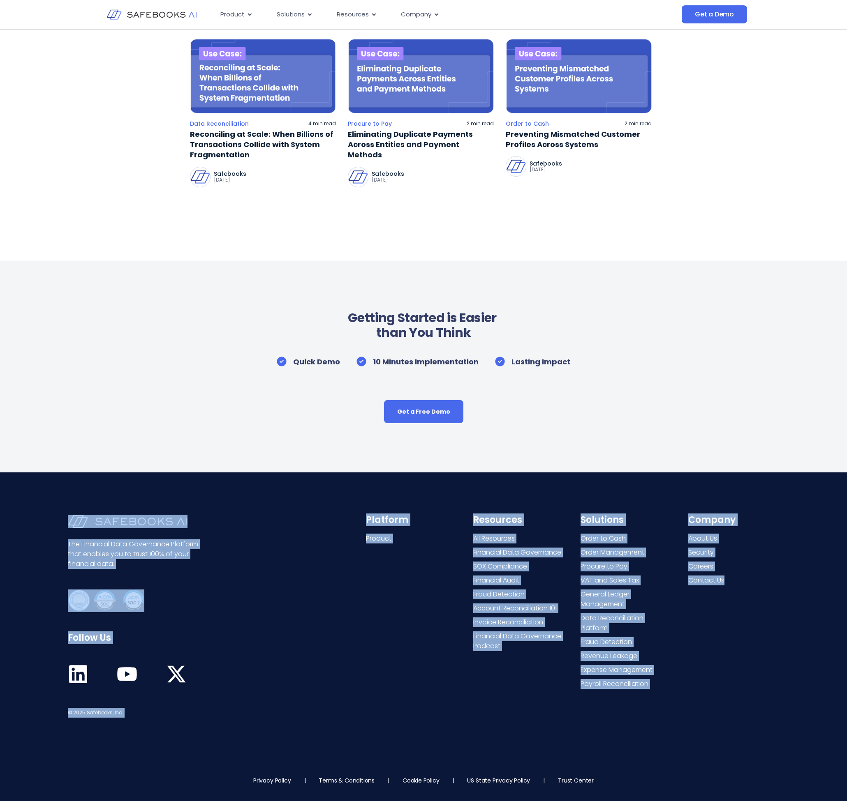
drag, startPoint x: 766, startPoint y: 682, endPoint x: 332, endPoint y: 524, distance: 461.8
click at [332, 524] on div "The Financial Data Governance Platform that enables you to trust 100% of your f…" at bounding box center [423, 617] width 847 height 288
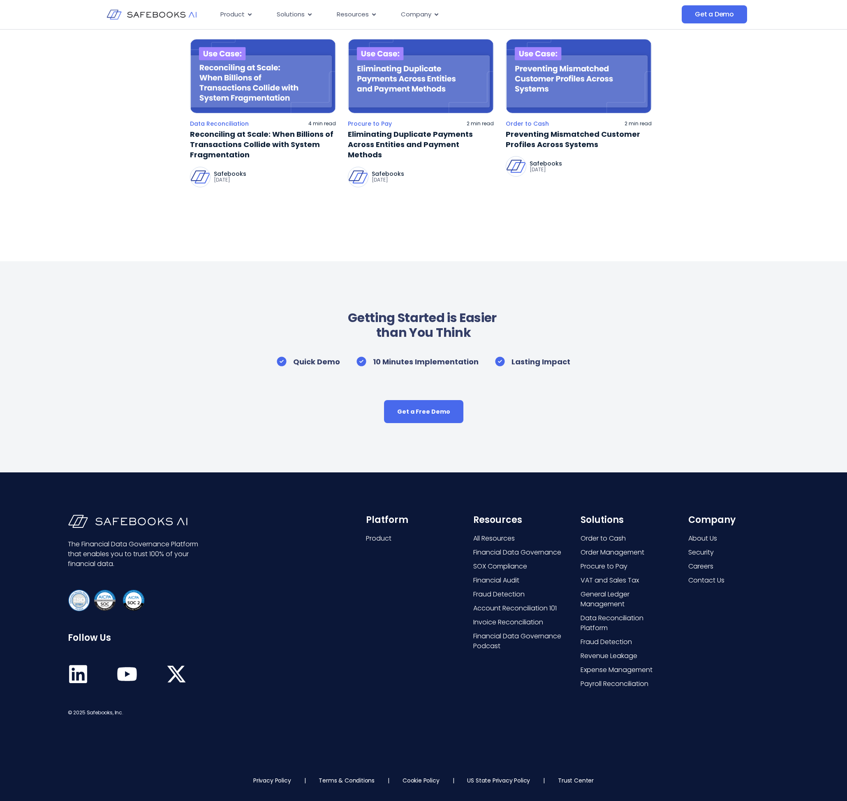
click at [335, 490] on div "The Financial Data Governance Platform that enables you to trust 100% of your f…" at bounding box center [423, 617] width 847 height 288
drag, startPoint x: 809, startPoint y: 698, endPoint x: 359, endPoint y: 750, distance: 453.5
click at [359, 750] on div "The Financial Data Governance Platform that enables you to trust 100% of your f…" at bounding box center [423, 617] width 847 height 288
click at [348, 657] on div "The Financial Data Governance Platform that enables you to trust 100% of your f…" at bounding box center [209, 616] width 282 height 203
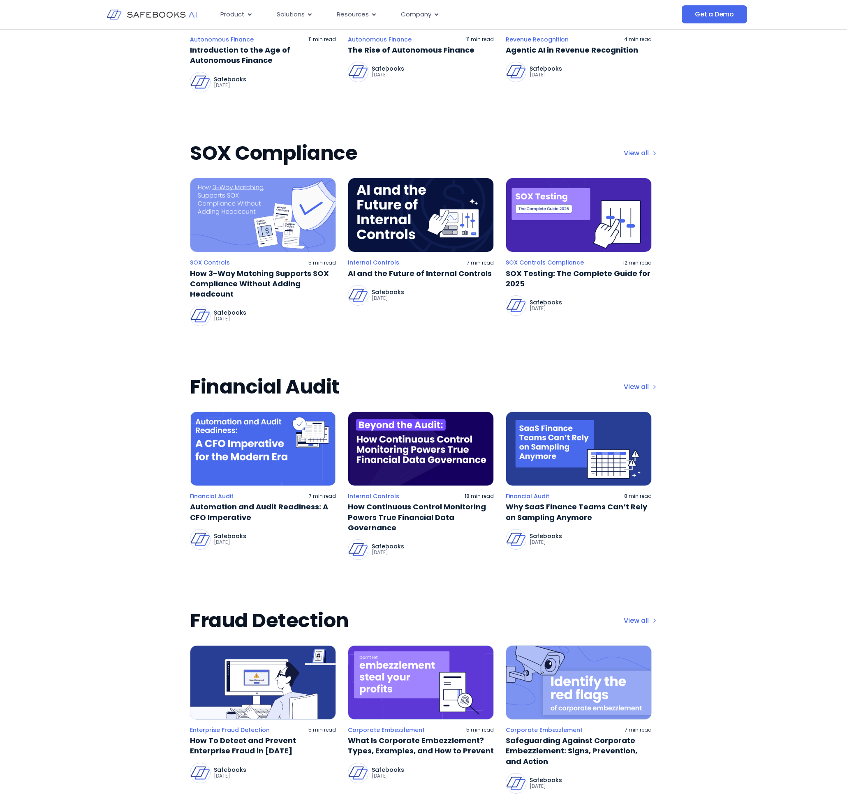
scroll to position [0, 0]
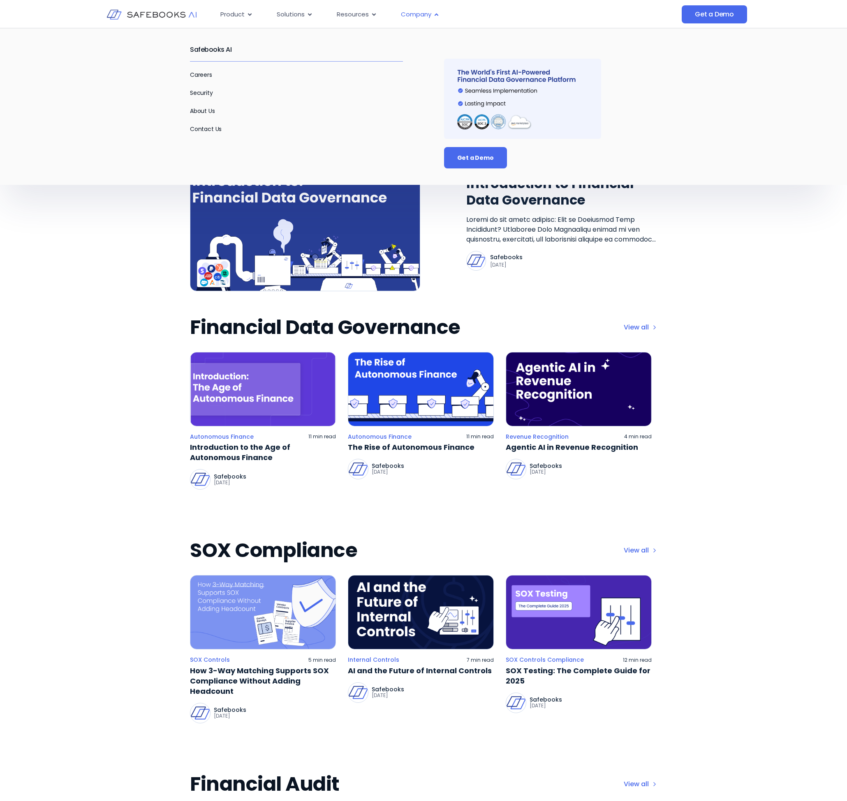
click at [423, 14] on span "Company" at bounding box center [416, 14] width 30 height 9
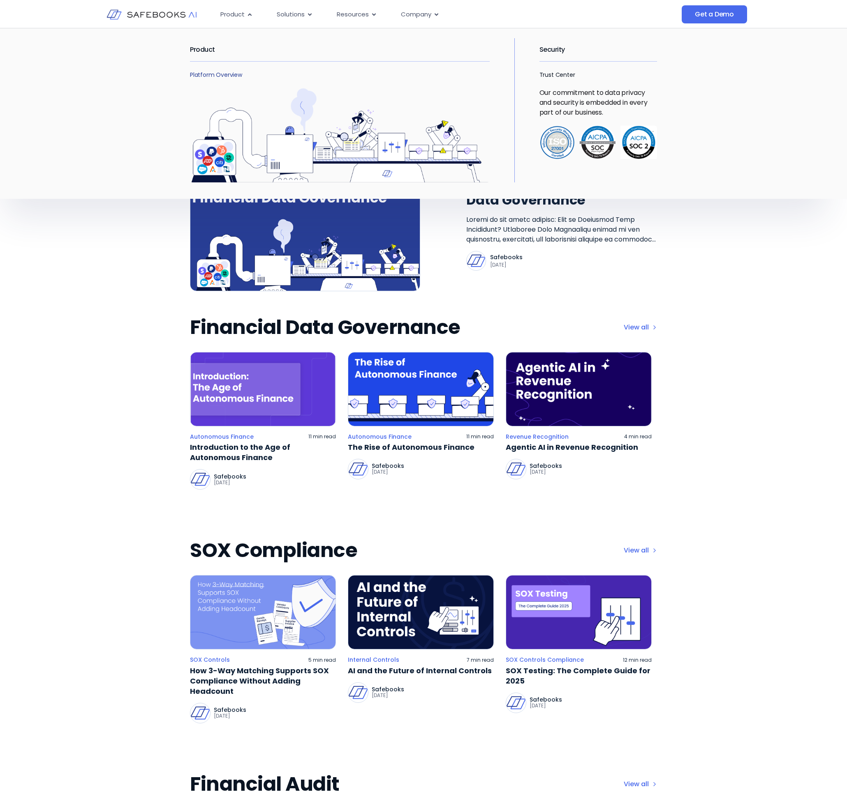
click at [216, 74] on link "Platform Overview" at bounding box center [216, 75] width 52 height 8
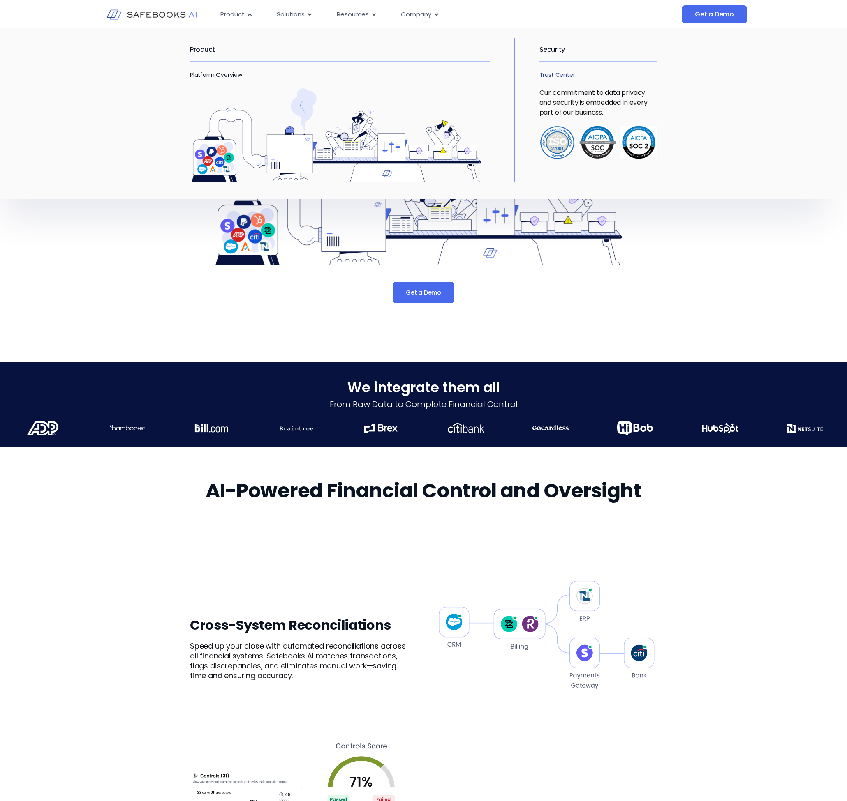
click at [563, 75] on link "Trust Center" at bounding box center [557, 75] width 36 height 8
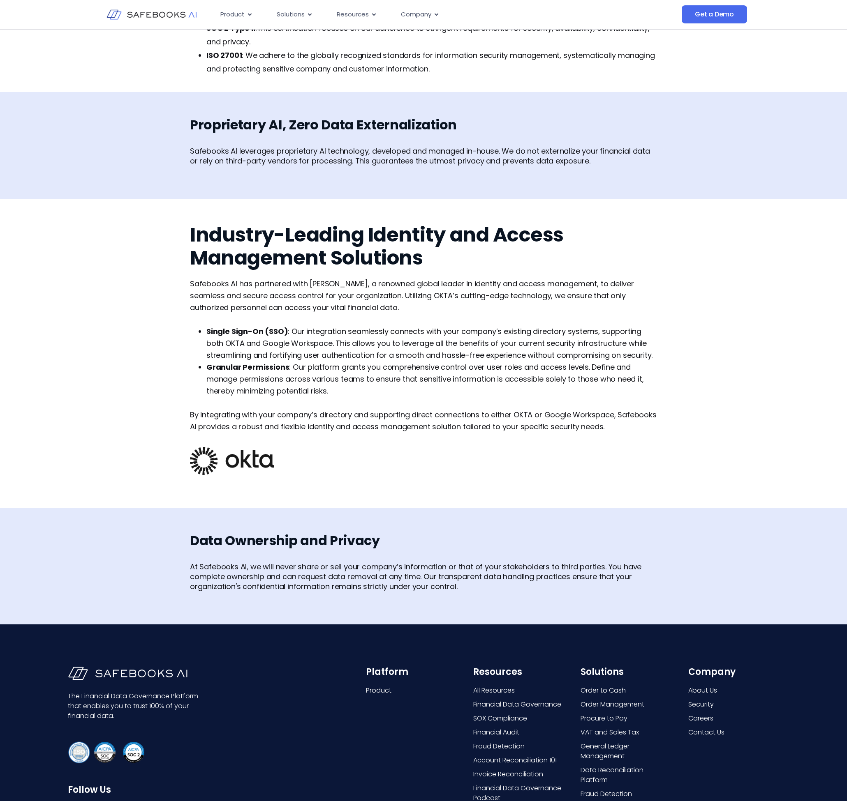
scroll to position [514, 0]
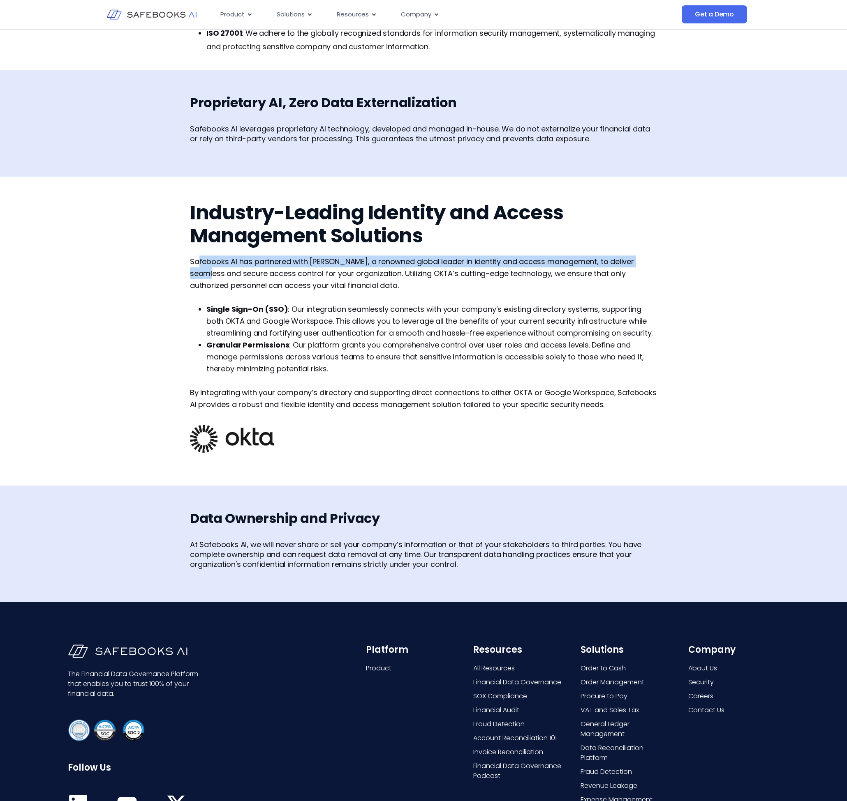
click at [199, 263] on span "Safebooks AI has partnered with [PERSON_NAME], a renowned global leader in iden…" at bounding box center [412, 273] width 444 height 34
click at [182, 258] on div "Industry-Leading Identity and Access Management Solutions Safebooks AI has part…" at bounding box center [423, 331] width 847 height 309
drag, startPoint x: 187, startPoint y: 263, endPoint x: 321, endPoint y: 276, distance: 135.1
click at [331, 261] on div "Industry-Leading Identity and Access Management Solutions Safebooks AI has part…" at bounding box center [423, 331] width 847 height 309
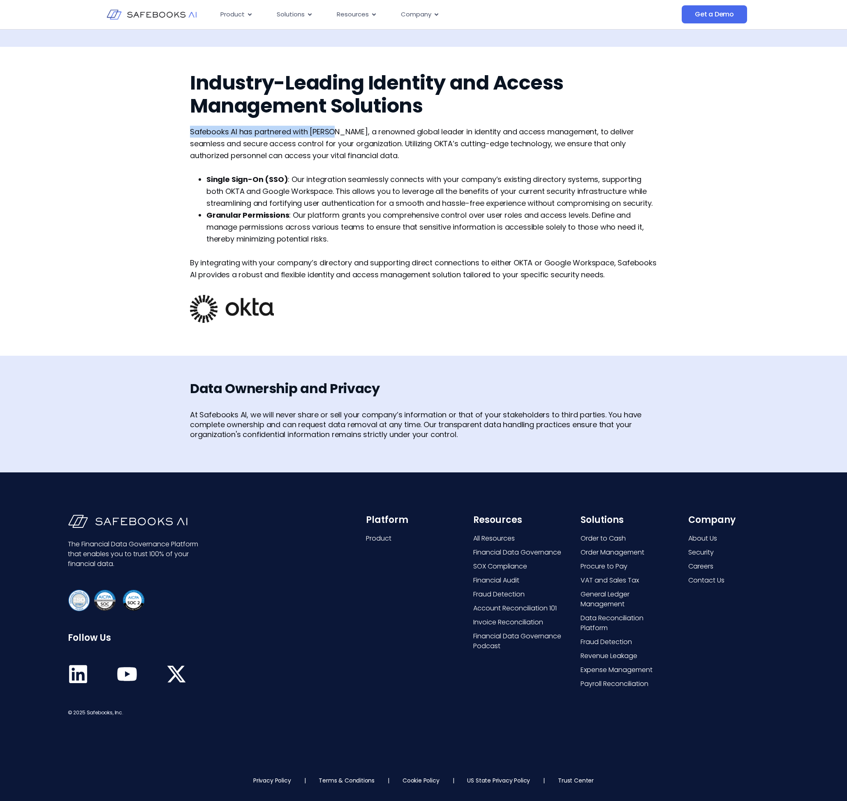
scroll to position [503, 0]
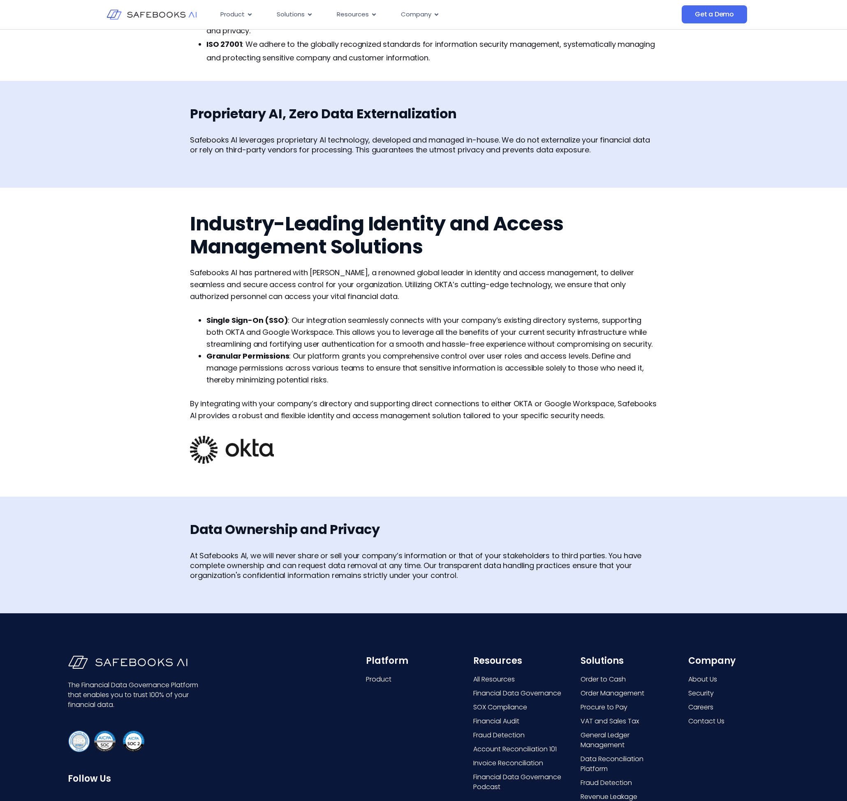
click at [541, 332] on span ": Our integration seamlessly connects with your company’s existing directory sy…" at bounding box center [429, 332] width 446 height 34
click at [275, 312] on p at bounding box center [423, 309] width 467 height 12
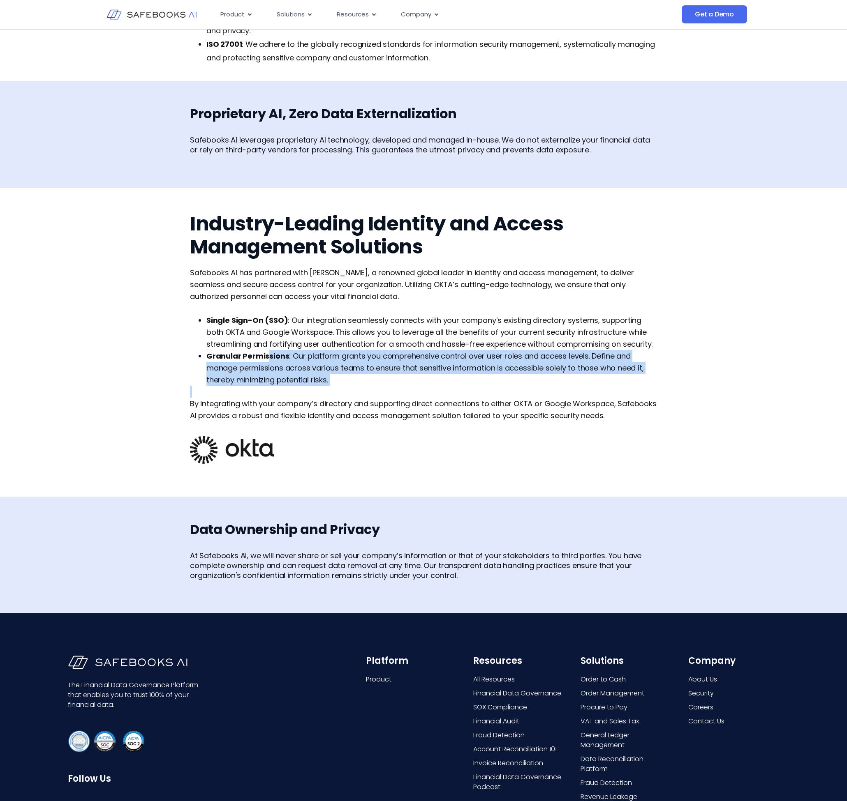
drag, startPoint x: 268, startPoint y: 356, endPoint x: 511, endPoint y: 389, distance: 244.7
click at [511, 389] on div "Safebooks AI has partnered with OKTA, a renowned global leader in identity and …" at bounding box center [423, 344] width 467 height 155
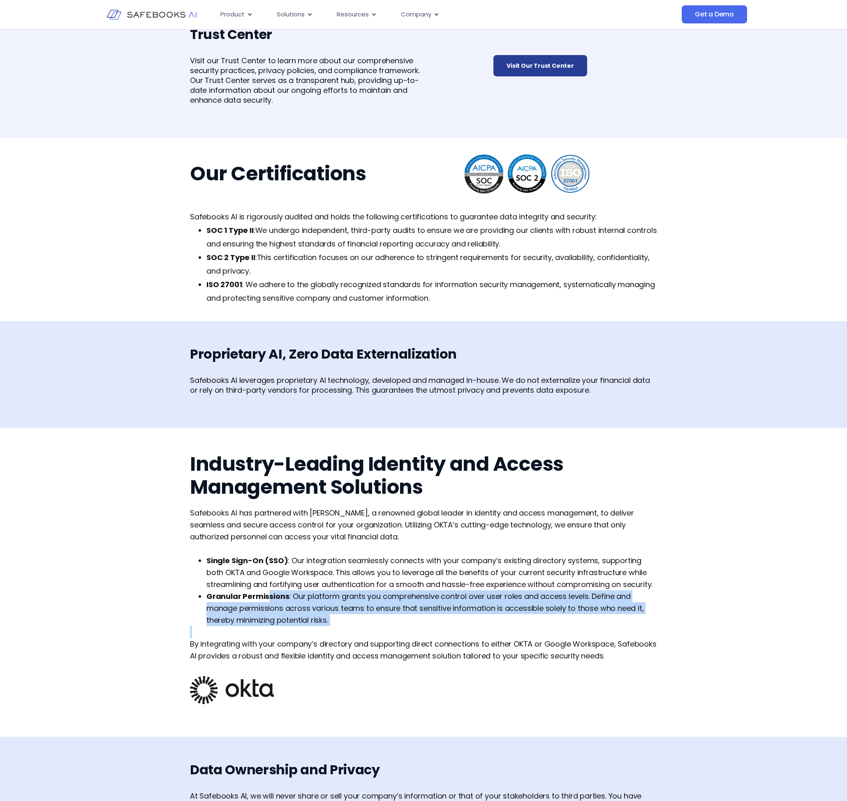
scroll to position [450, 0]
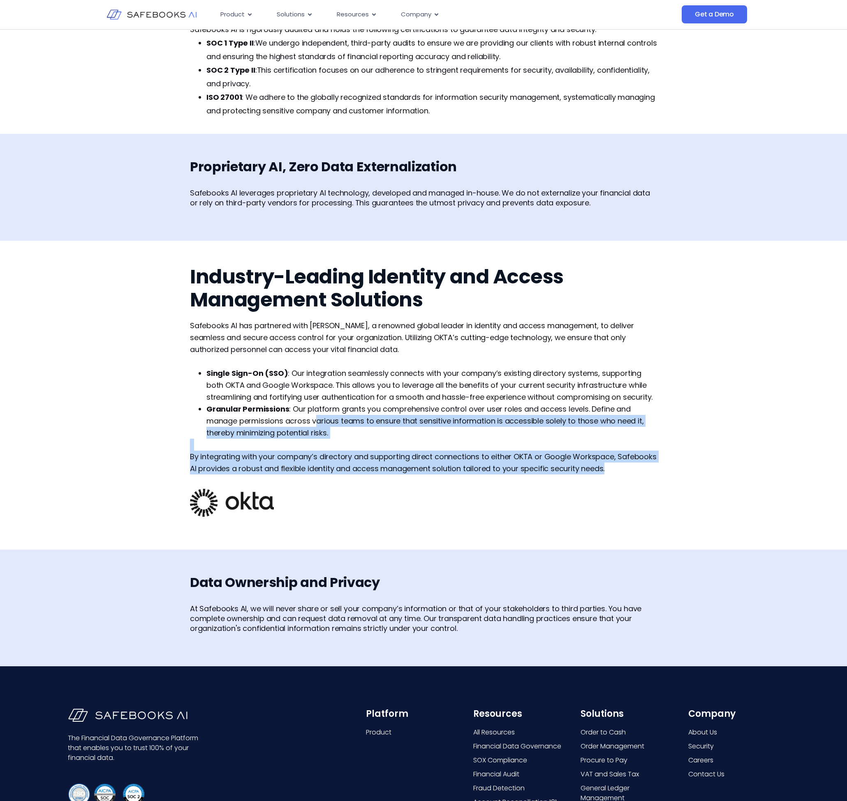
drag, startPoint x: 635, startPoint y: 474, endPoint x: 316, endPoint y: 427, distance: 322.0
click at [316, 427] on div "Safebooks AI has partnered with OKTA, a renowned global leader in identity and …" at bounding box center [423, 397] width 467 height 155
click at [367, 428] on li "Granular Permissions : Our platform grants you comprehensive control over user …" at bounding box center [431, 421] width 450 height 36
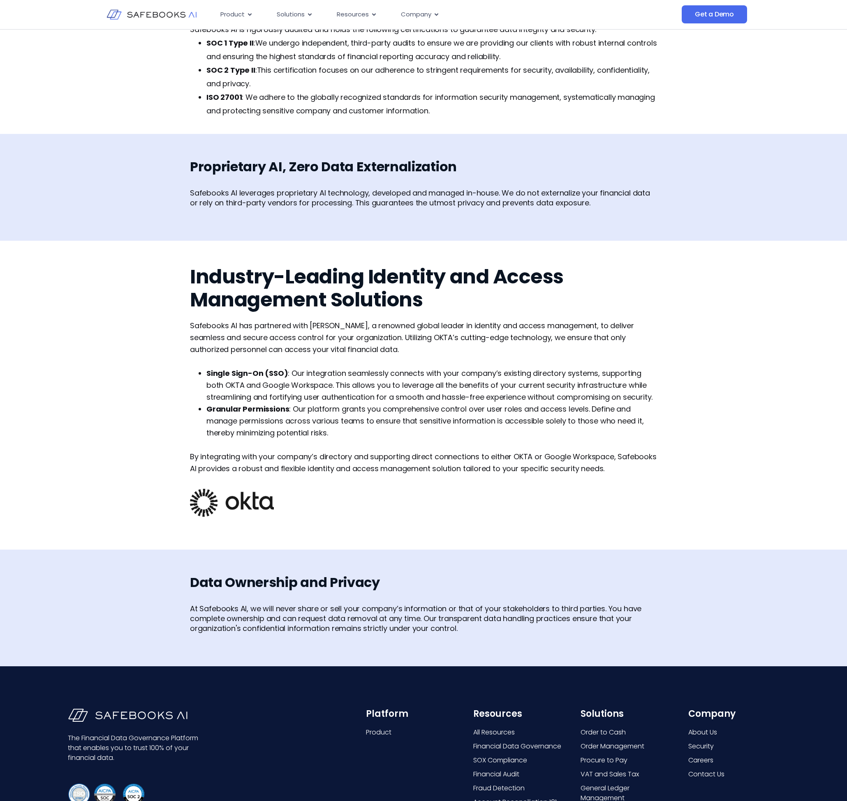
click at [487, 321] on span "Safebooks AI has partnered with OKTA, a renowned global leader in identity and …" at bounding box center [412, 338] width 444 height 34
click at [494, 434] on li "Granular Permissions : Our platform grants you comprehensive control over user …" at bounding box center [431, 421] width 450 height 36
drag, startPoint x: 365, startPoint y: 442, endPoint x: 355, endPoint y: 443, distance: 10.7
click at [360, 443] on p at bounding box center [423, 445] width 467 height 12
click at [328, 437] on span ": Our platform grants you comprehensive control over user roles and access leve…" at bounding box center [424, 421] width 437 height 34
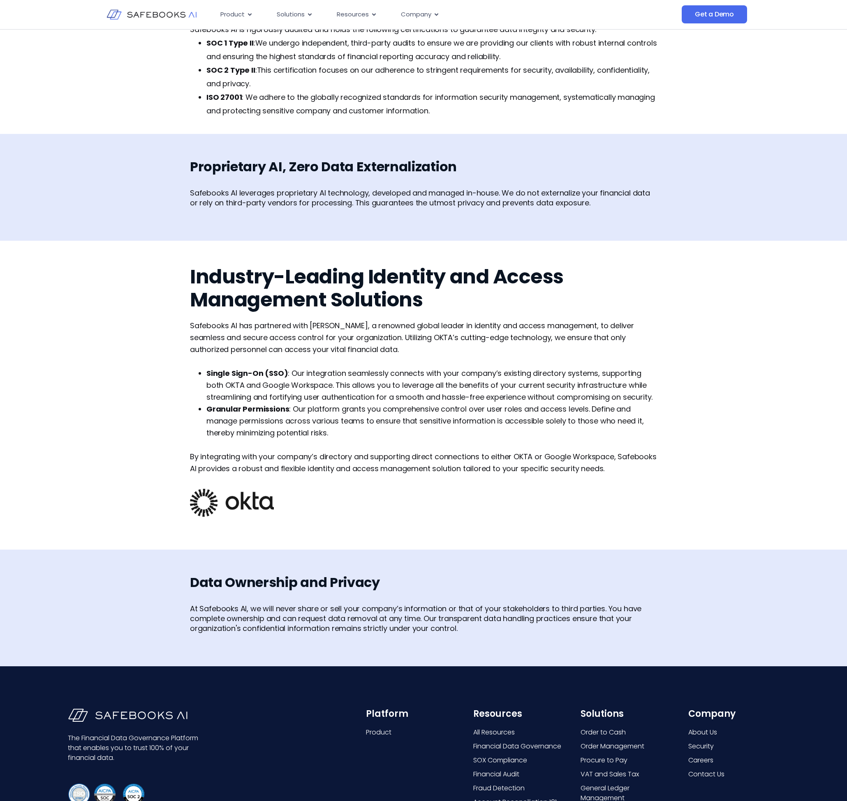
click at [338, 387] on span ": Our integration seamlessly connects with your company’s existing directory sy…" at bounding box center [429, 385] width 446 height 34
click at [194, 282] on h2 "Industry-Leading Identity and Access Management Solutions" at bounding box center [423, 289] width 467 height 46
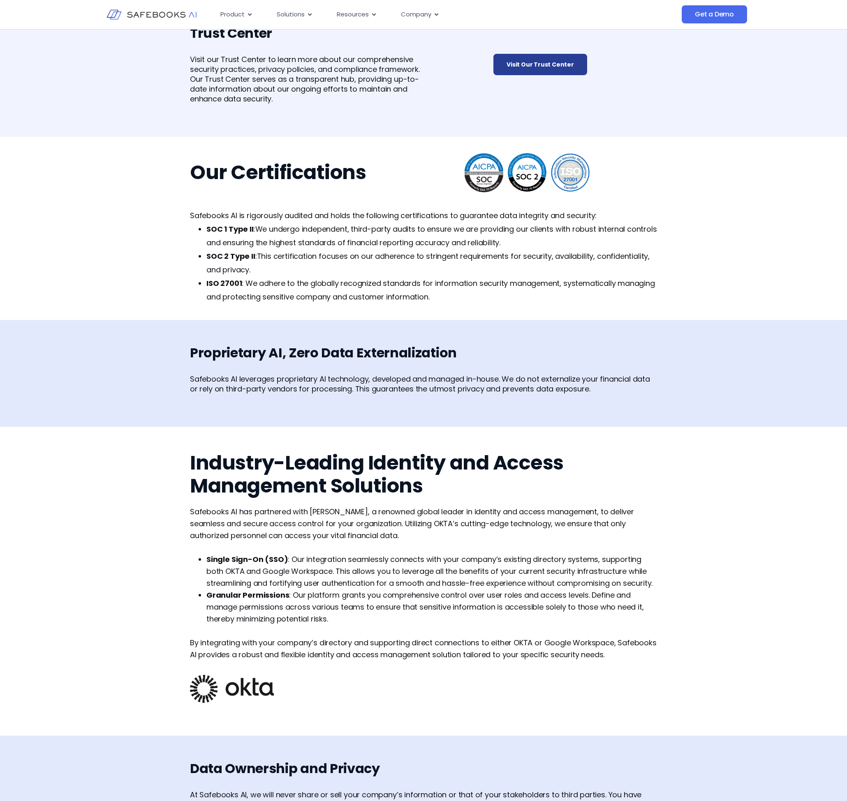
scroll to position [0, 0]
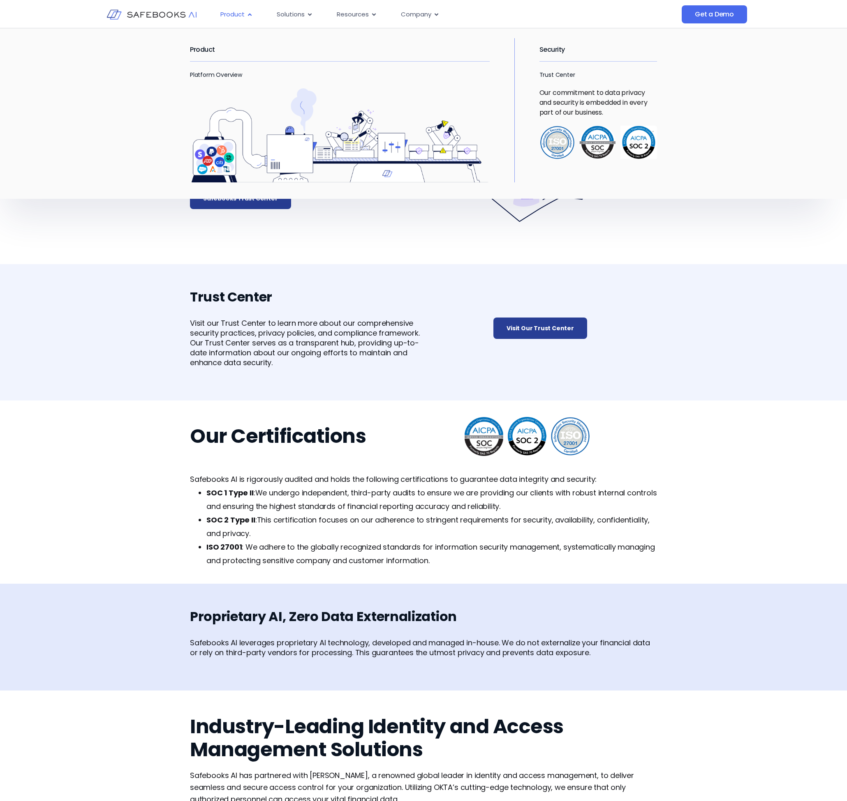
click at [242, 14] on span "Product" at bounding box center [232, 14] width 24 height 9
click at [210, 75] on link "Platform Overview" at bounding box center [216, 75] width 52 height 8
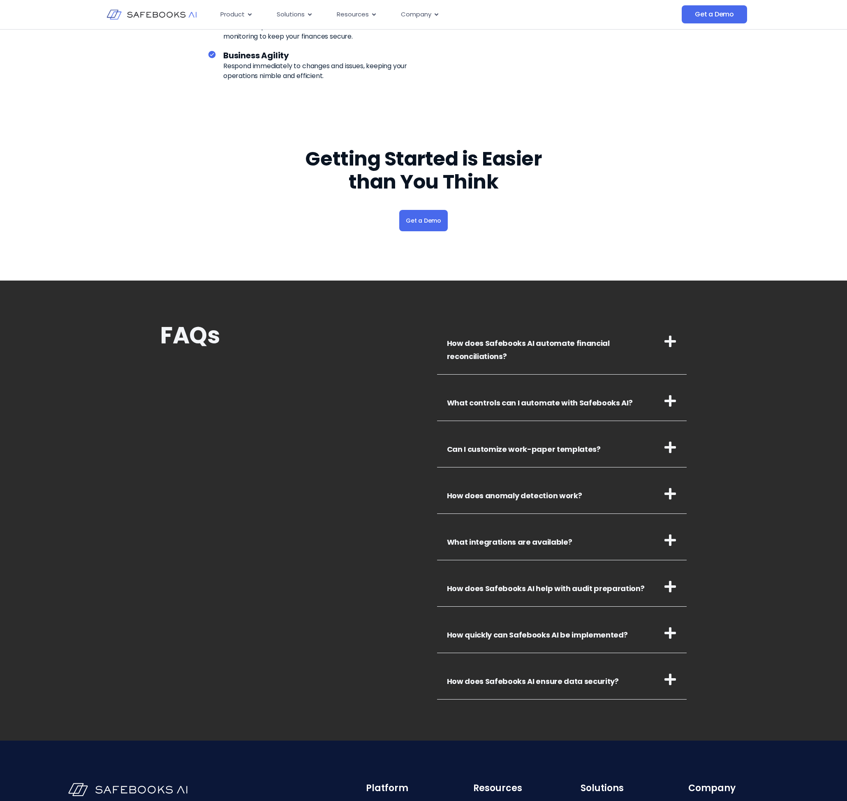
scroll to position [2550, 0]
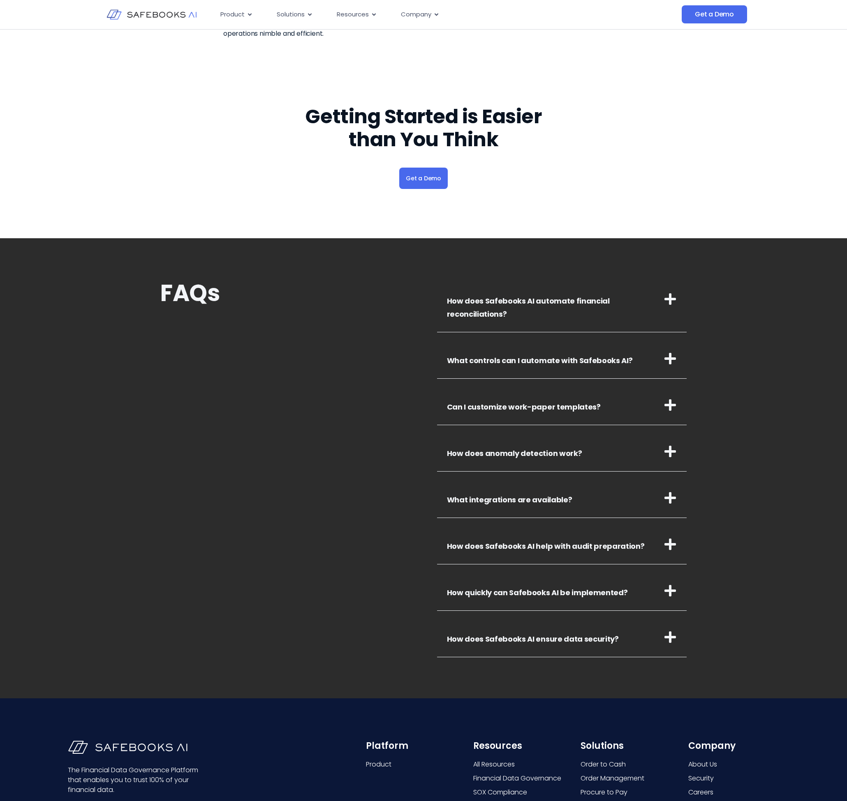
click at [518, 541] on link "How does Safebooks AI help with audit preparation?" at bounding box center [546, 546] width 198 height 10
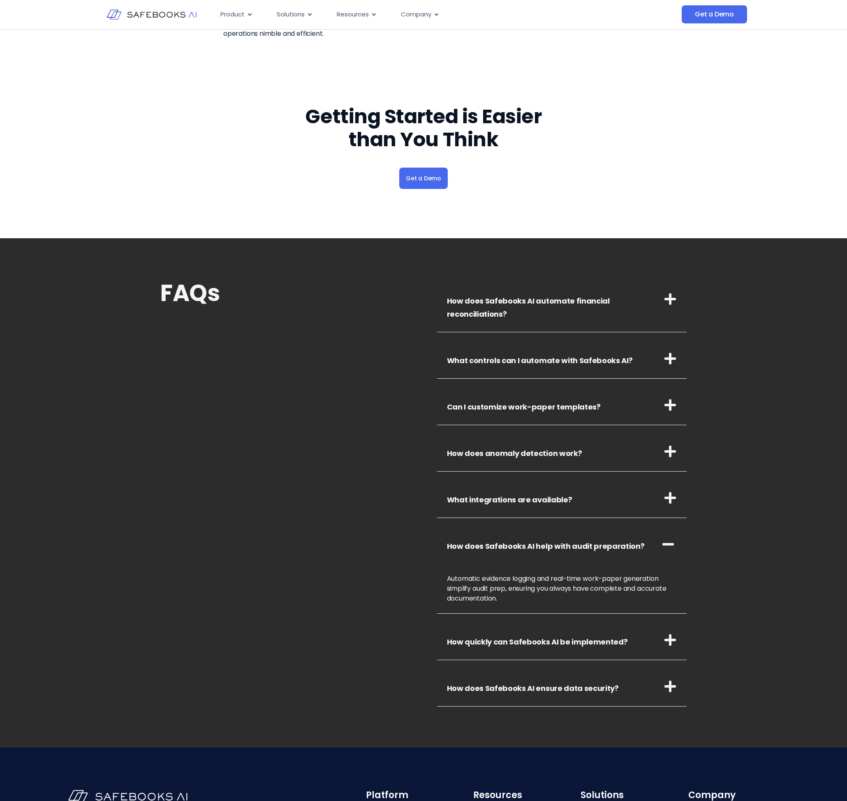
click at [536, 494] on h3 "What integrations are available?" at bounding box center [562, 498] width 250 height 40
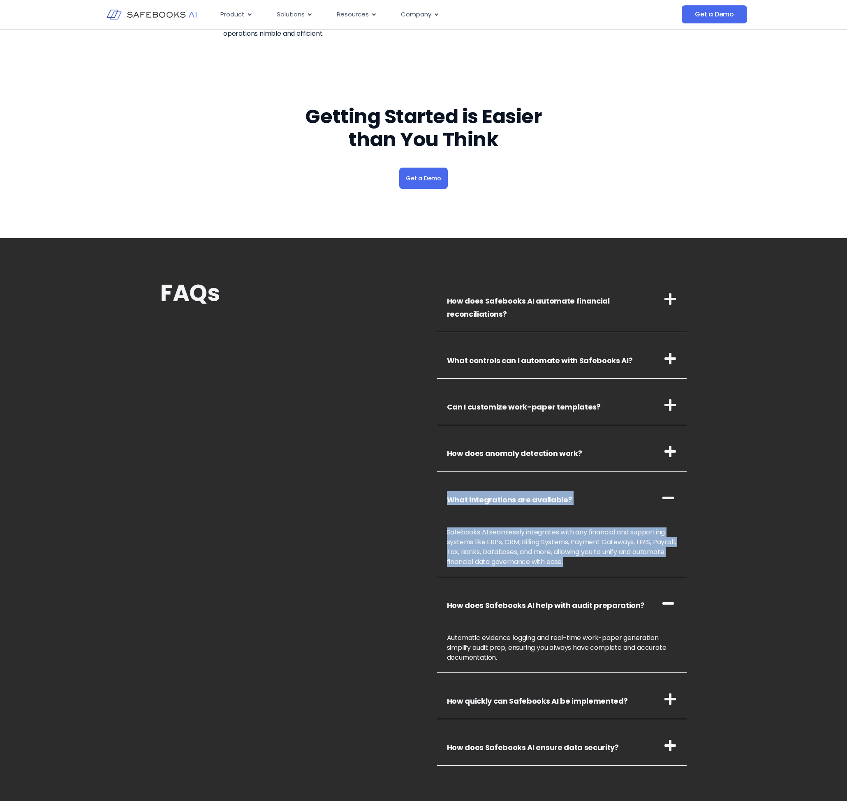
drag, startPoint x: 673, startPoint y: 570, endPoint x: 493, endPoint y: 479, distance: 201.6
click at [493, 479] on div "What integrations are available? Safebooks AI seamlessly integrates with any fi…" at bounding box center [562, 527] width 250 height 99
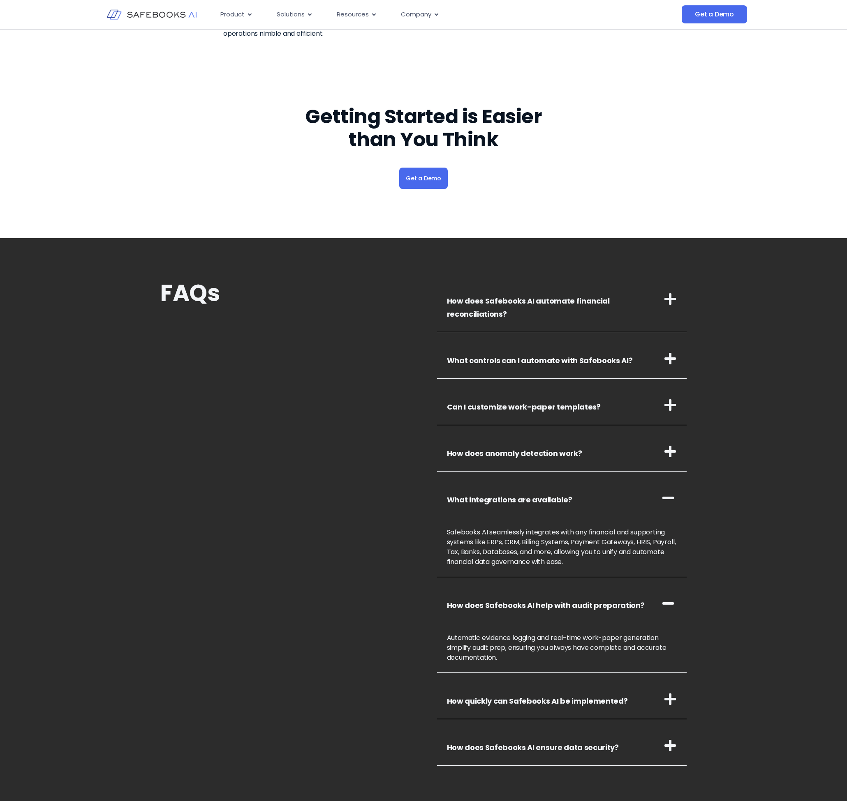
click at [651, 352] on h3 "What controls can I automate with Safebooks AI?" at bounding box center [562, 359] width 250 height 40
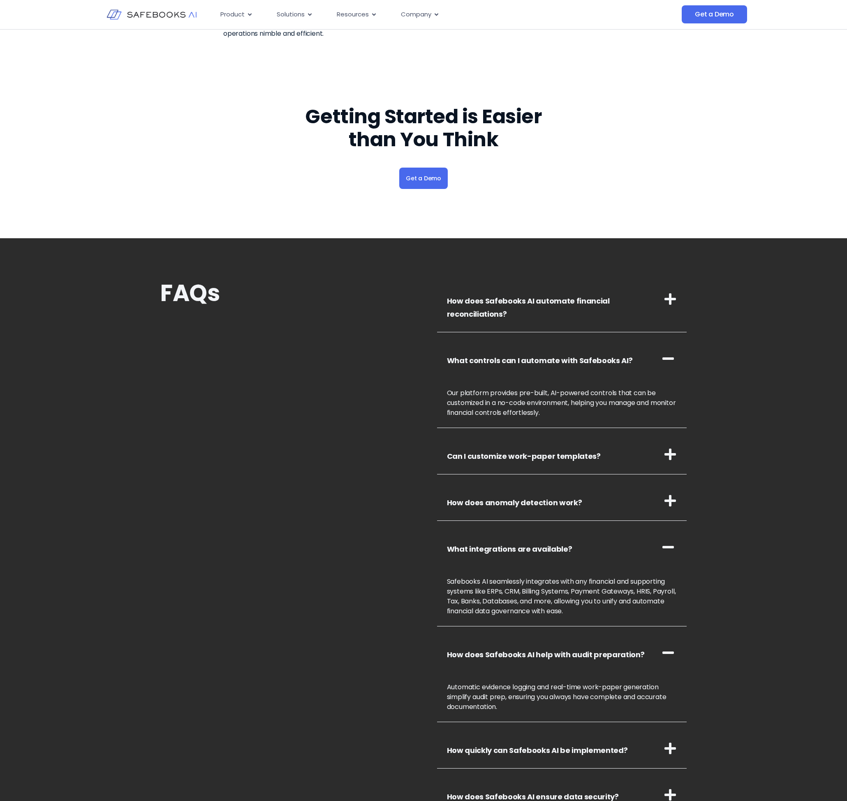
click at [592, 433] on div "How does Safebooks AI automate financial reconciliations? Safebooks AI uses adv…" at bounding box center [562, 547] width 250 height 536
click at [593, 443] on h3 "Can I customize work-paper templates?" at bounding box center [562, 455] width 250 height 40
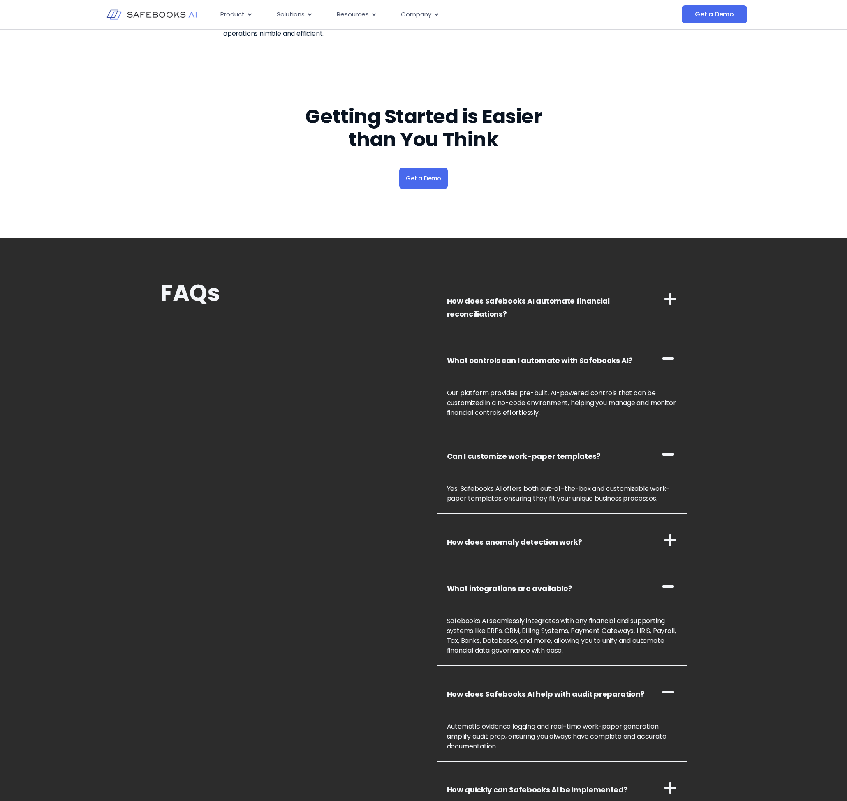
click at [569, 303] on link "How does Safebooks AI automate financial reconciliations?" at bounding box center [528, 307] width 163 height 23
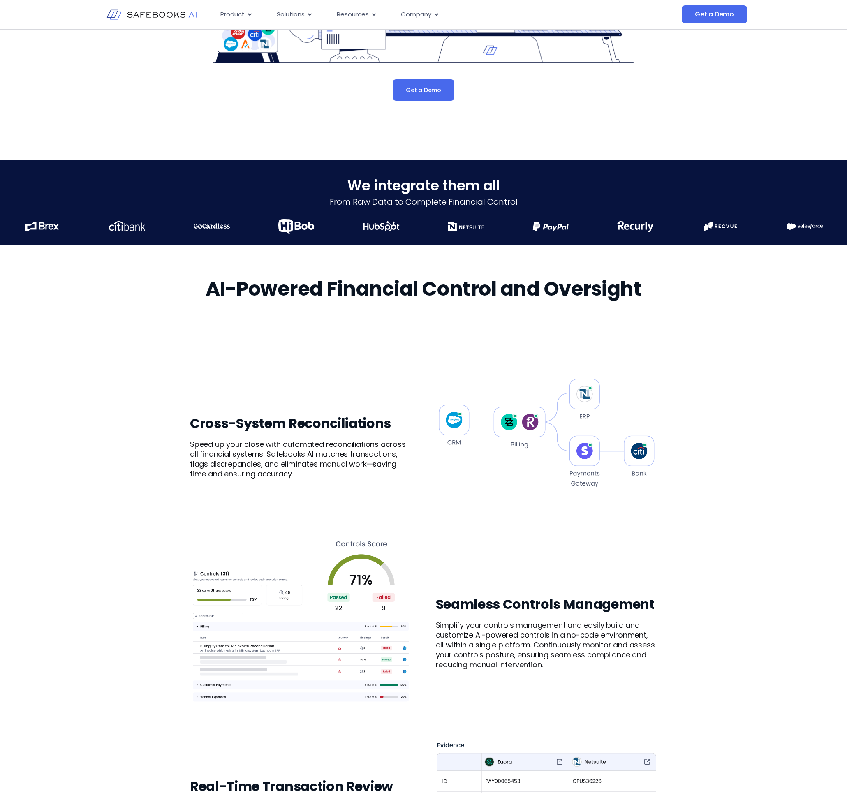
scroll to position [208, 0]
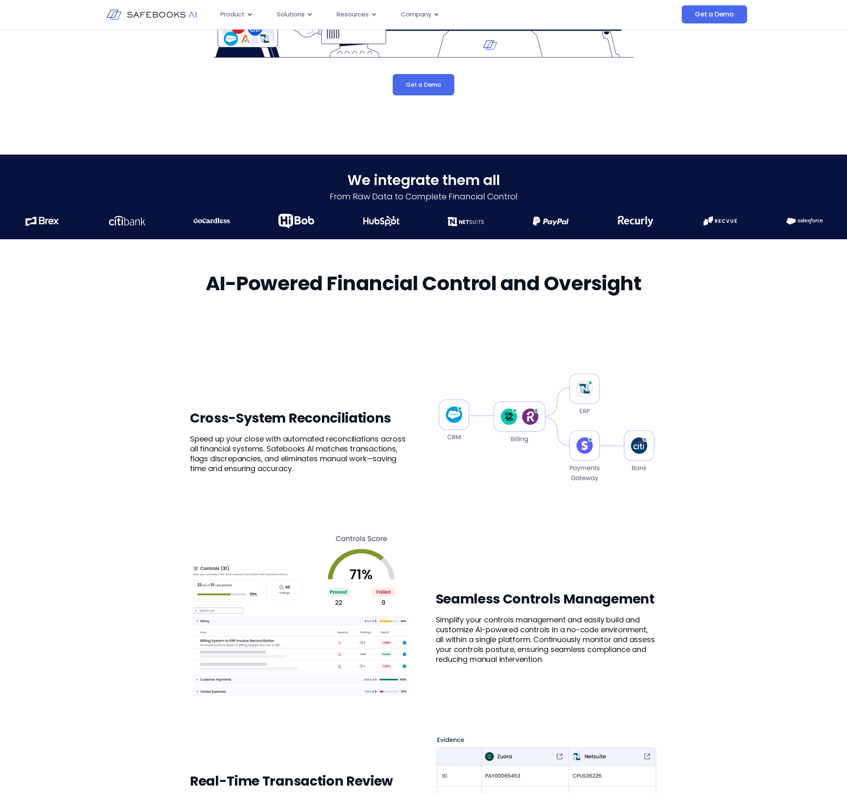
click at [387, 209] on div "We integrate them all​ From Raw Data to Complete Financial Control" at bounding box center [423, 197] width 847 height 84
click at [397, 219] on img "9 / 21" at bounding box center [381, 221] width 37 height 10
click at [589, 220] on figure "11 / 21" at bounding box center [555, 222] width 85 height 17
click at [593, 220] on figure "11 / 21" at bounding box center [635, 222] width 85 height 17
click at [513, 228] on figure "11 / 21" at bounding box center [555, 222] width 85 height 17
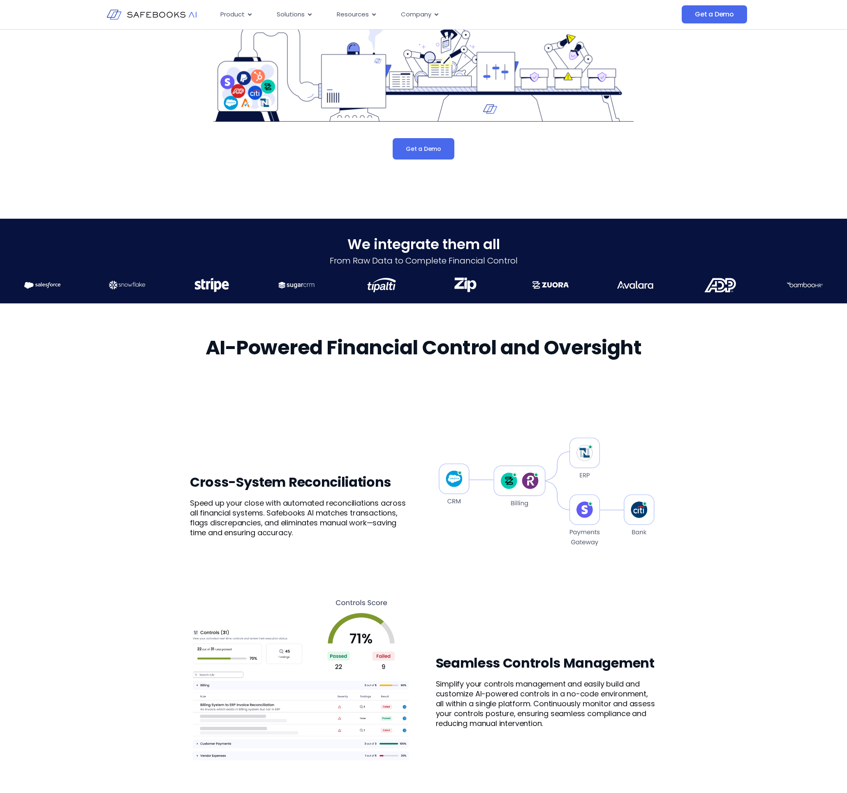
scroll to position [0, 0]
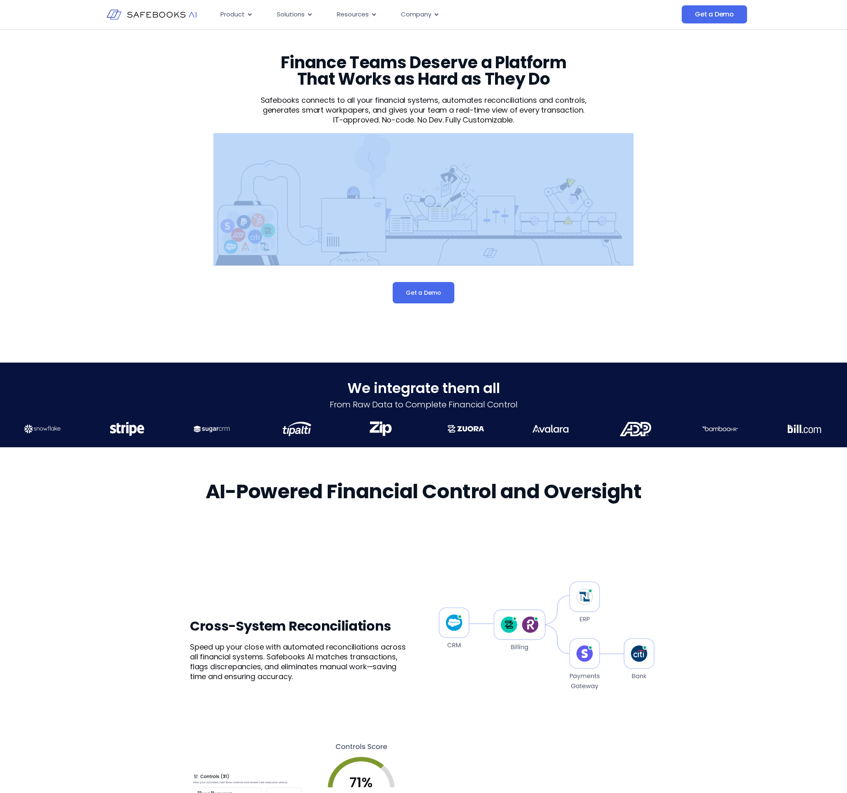
drag, startPoint x: 171, startPoint y: 123, endPoint x: 684, endPoint y: 144, distance: 513.4
click at [684, 144] on div "Finance Teams Deserve a Platform That Works as Hard as They Do Safebooks connec…" at bounding box center [423, 191] width 847 height 323
click at [698, 132] on div "Finance Teams Deserve a Platform That Works as Hard as They Do Safebooks connec…" at bounding box center [423, 191] width 847 height 323
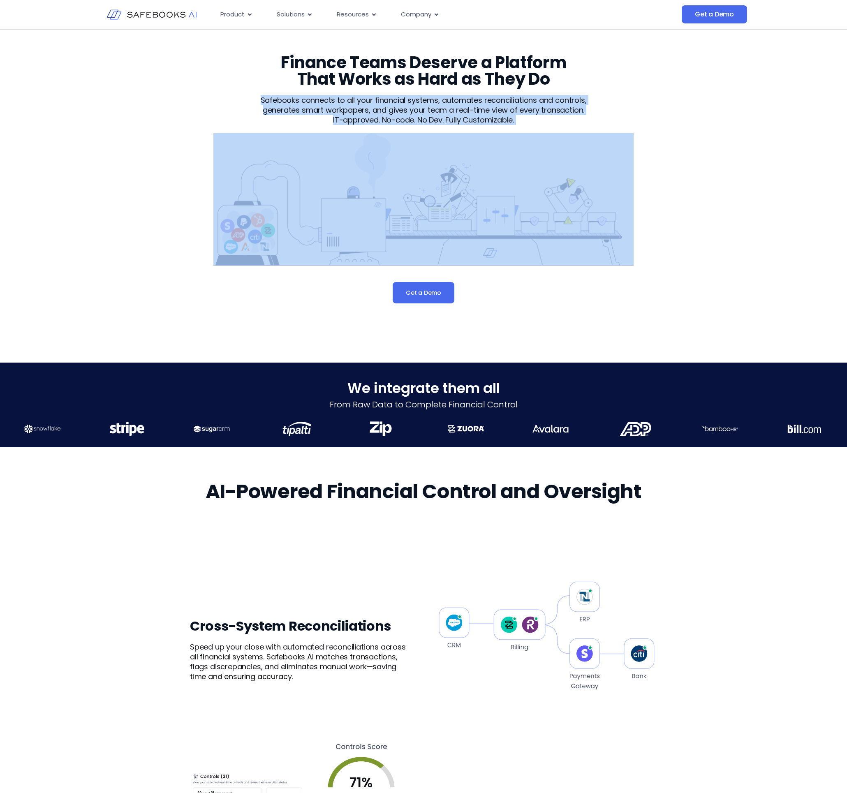
drag, startPoint x: 719, startPoint y: 256, endPoint x: 236, endPoint y: 74, distance: 517.0
click at [236, 74] on div "Finance Teams Deserve a Platform That Works as Hard as They Do Safebooks connec…" at bounding box center [423, 191] width 847 height 323
click at [236, 74] on div "Finance Teams Deserve a Platform That Works as Hard as They Do Safebooks connec…" at bounding box center [423, 178] width 467 height 249
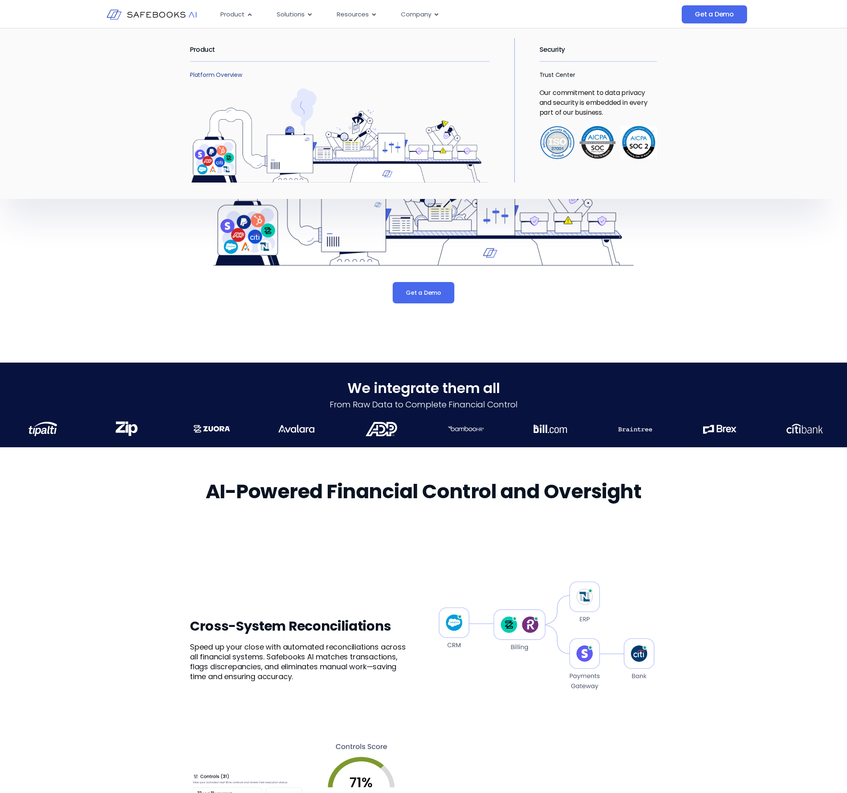
click at [215, 74] on link "Platform Overview" at bounding box center [216, 75] width 52 height 8
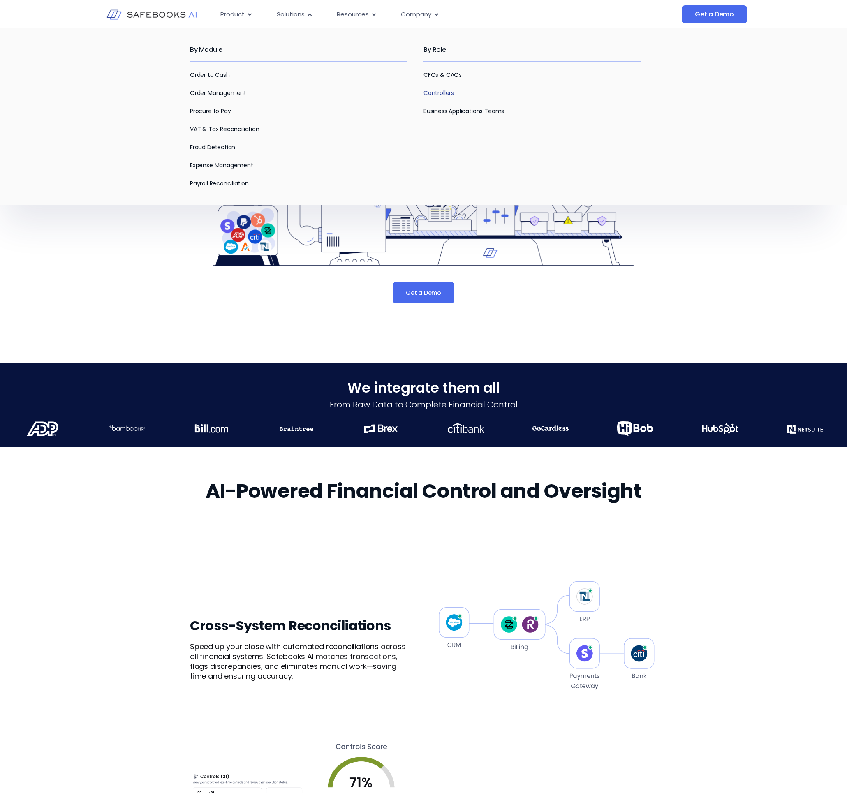
click at [432, 92] on link "Controllers" at bounding box center [438, 93] width 30 height 8
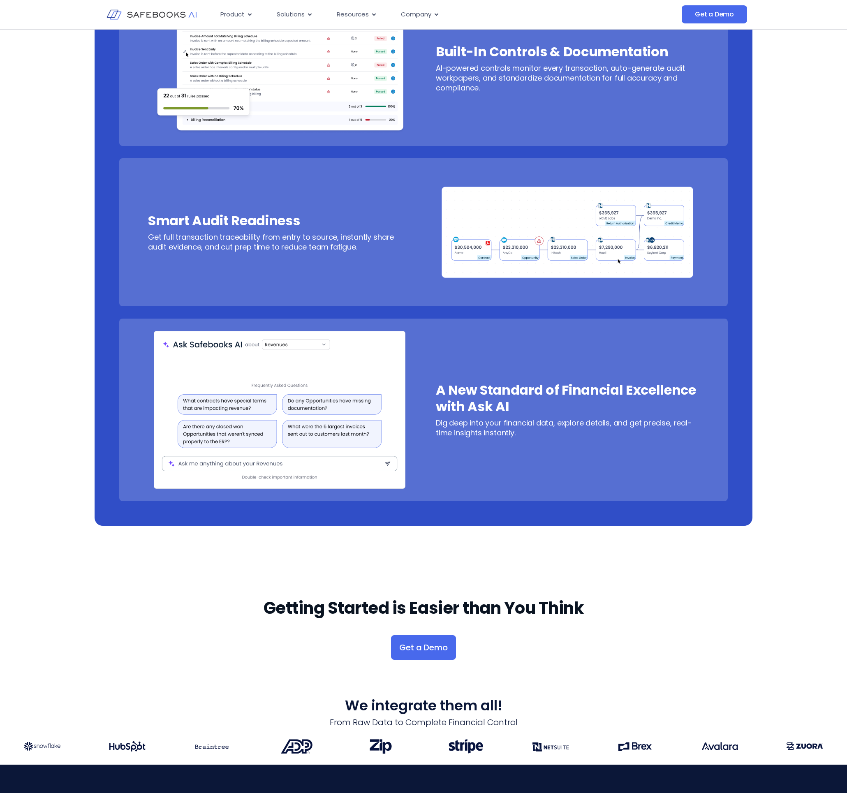
scroll to position [635, 0]
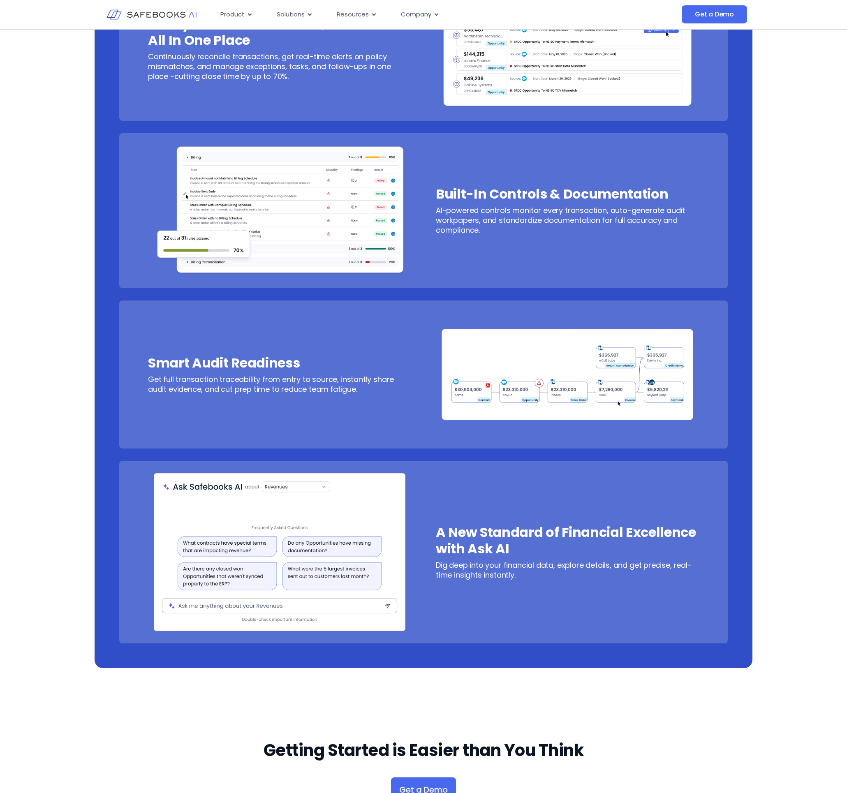
click at [371, 571] on img at bounding box center [280, 552] width 252 height 158
click at [306, 614] on img at bounding box center [280, 552] width 252 height 158
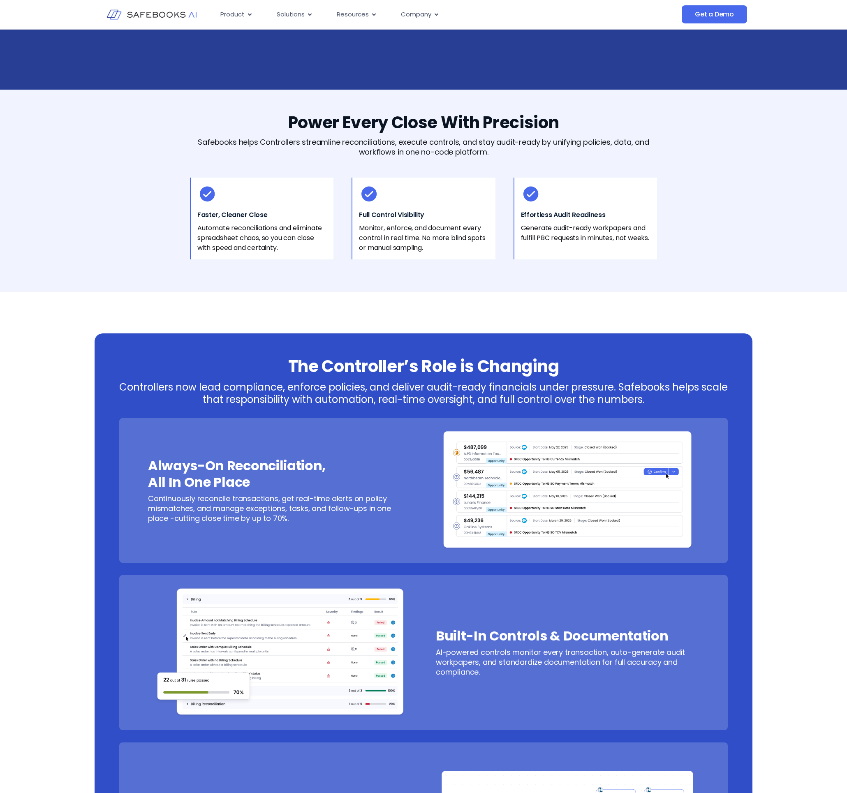
scroll to position [0, 0]
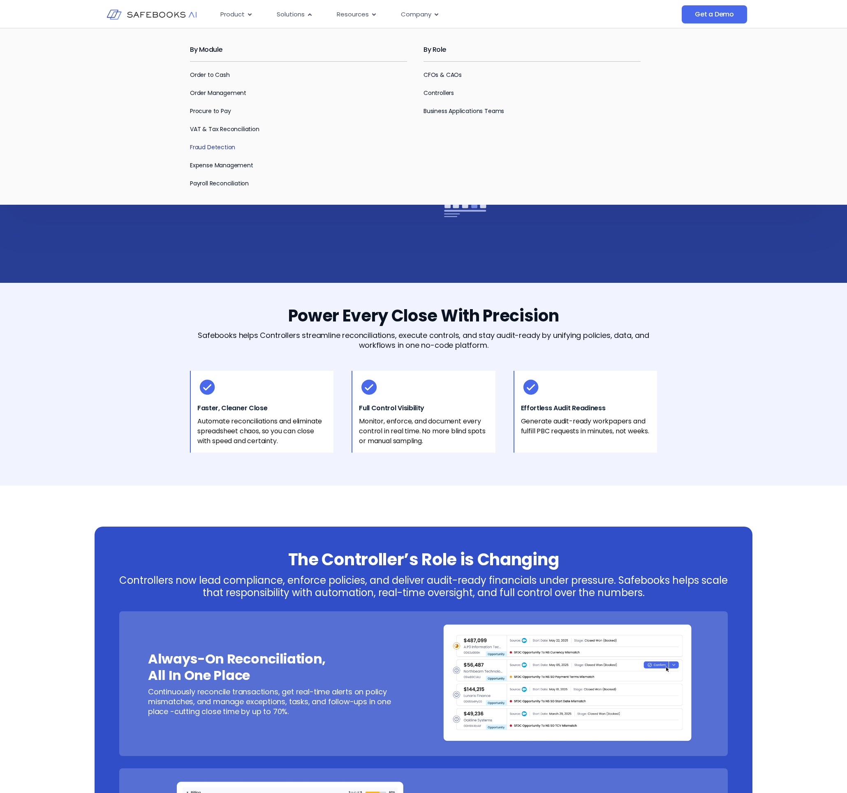
click at [224, 147] on link "Fraud Detection" at bounding box center [212, 147] width 45 height 8
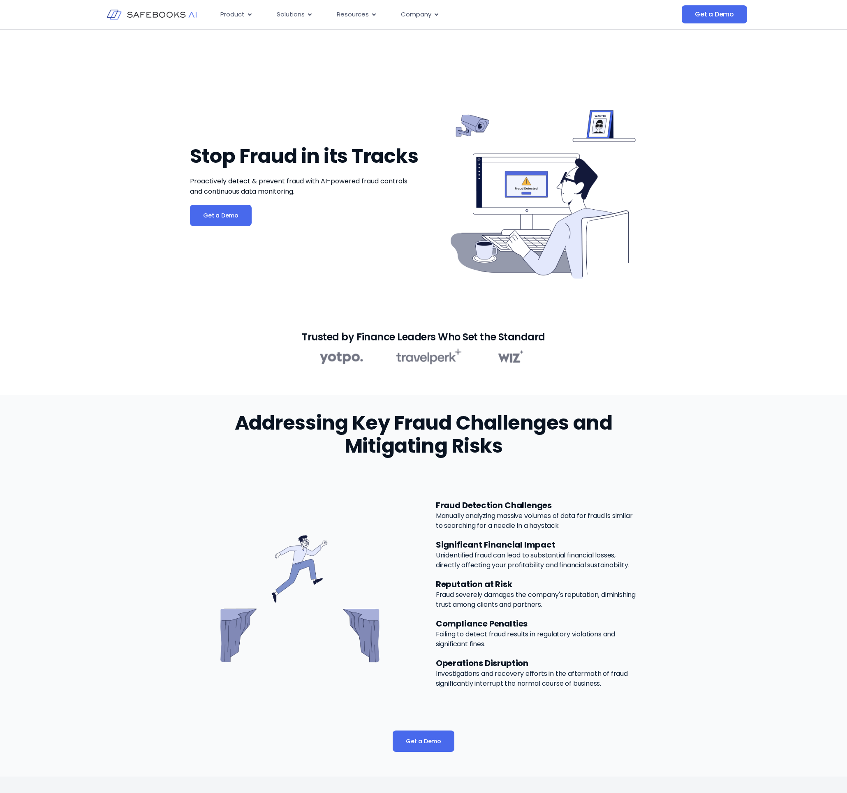
scroll to position [5, 0]
